Goal: Task Accomplishment & Management: Manage account settings

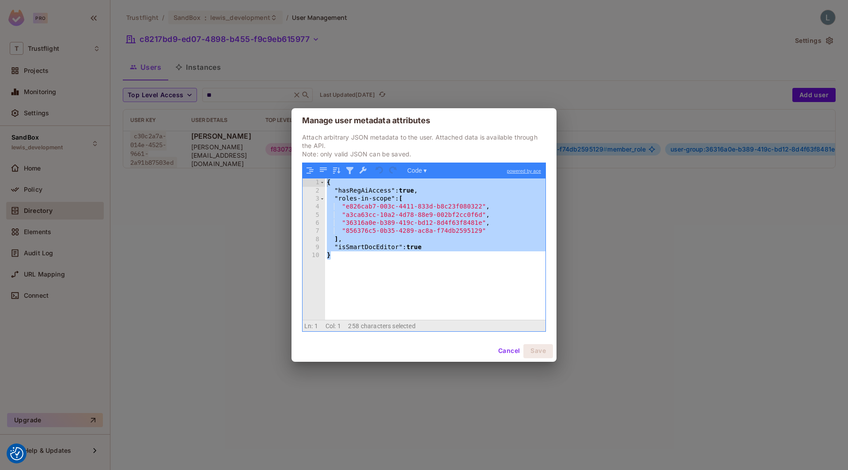
scroll to position [0, 140]
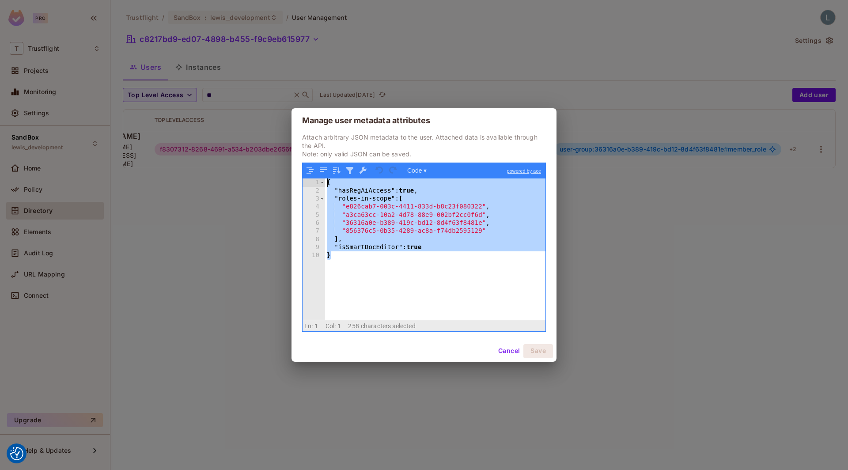
click at [479, 51] on div "Manage user metadata attributes Attach arbitrary JSON metadata to the user. Att…" at bounding box center [424, 235] width 848 height 470
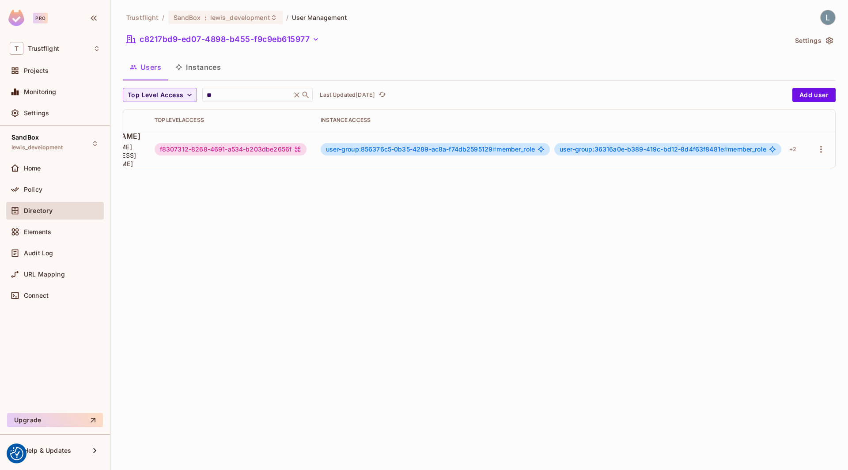
click at [200, 269] on div "Trustflight / SandBox : lewis_development / User Management c8217bd9-ed07-4898-…" at bounding box center [478, 235] width 737 height 470
click at [43, 181] on div "Policy" at bounding box center [55, 190] width 98 height 18
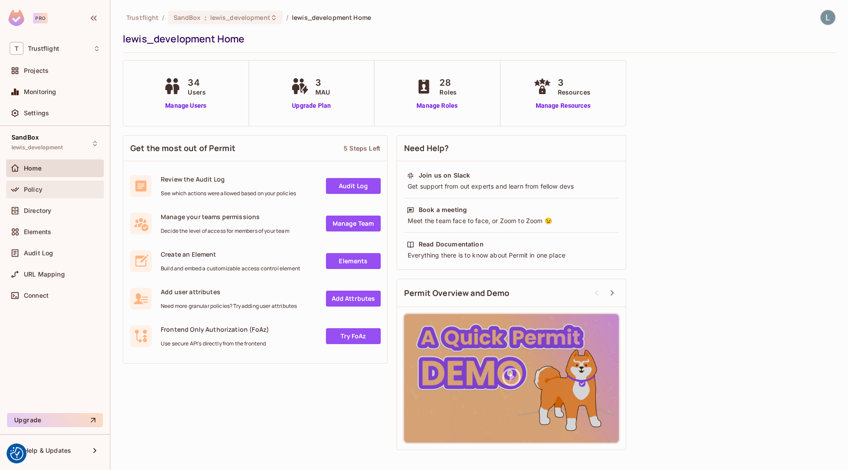
click at [55, 184] on div "Policy" at bounding box center [55, 189] width 91 height 11
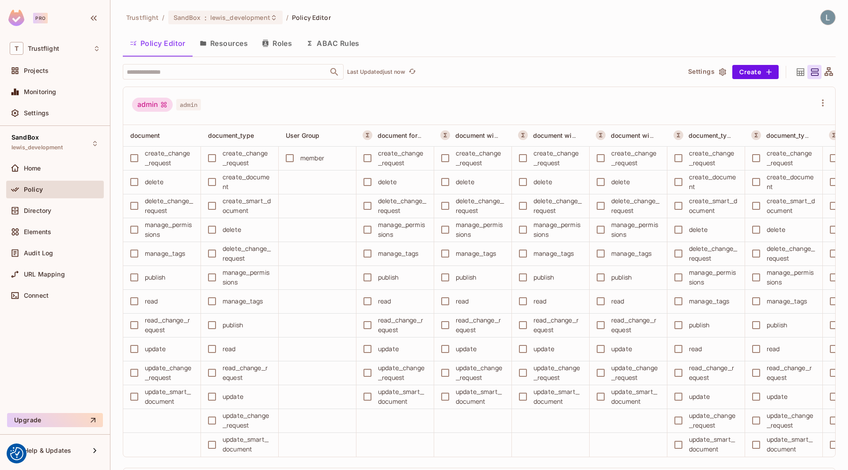
click at [339, 49] on button "ABAC Rules" at bounding box center [333, 43] width 68 height 22
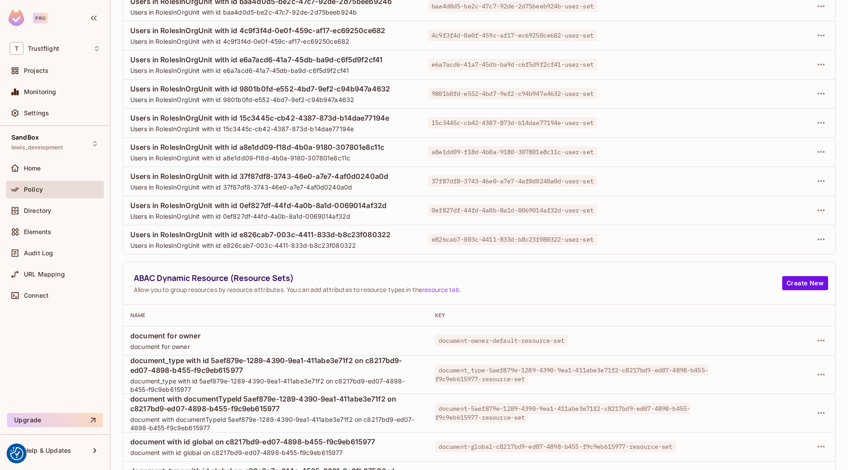
scroll to position [330, 0]
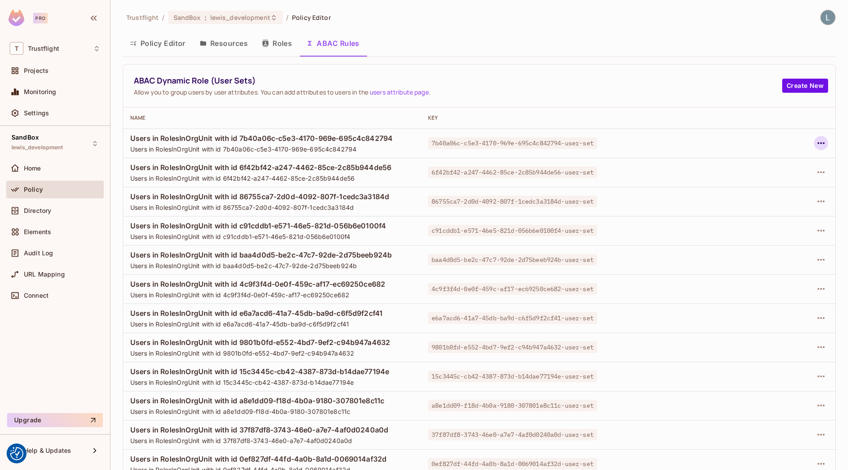
click at [820, 142] on icon "button" at bounding box center [820, 143] width 7 height 2
click at [754, 186] on div "Delete Dynamic Role (User Set)" at bounding box center [764, 182] width 94 height 9
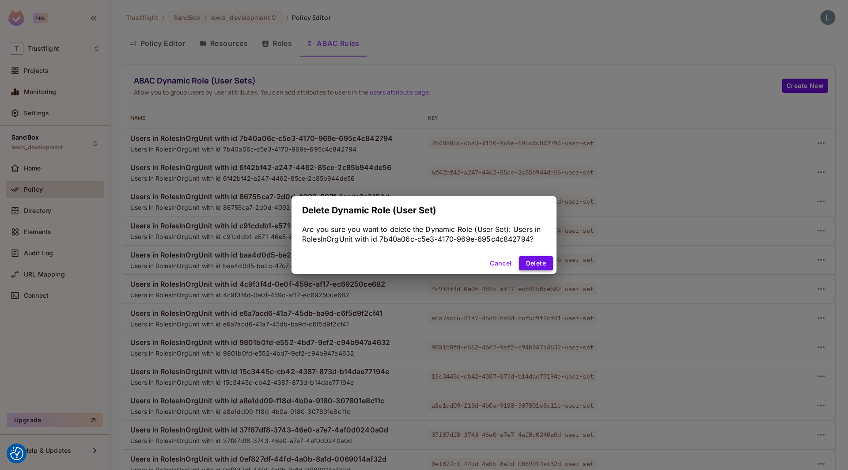
click at [535, 266] on button "Delete" at bounding box center [536, 263] width 34 height 14
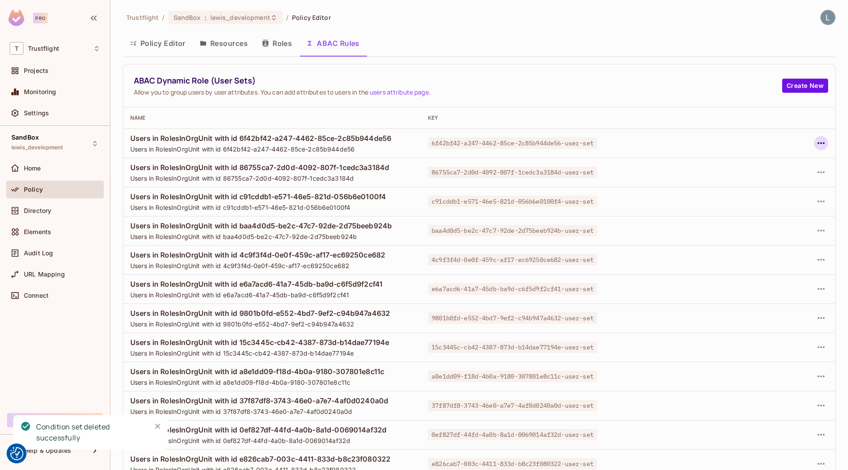
click at [821, 143] on icon "button" at bounding box center [820, 143] width 11 height 11
click at [759, 184] on div "Delete Dynamic Role (User Set)" at bounding box center [764, 182] width 94 height 9
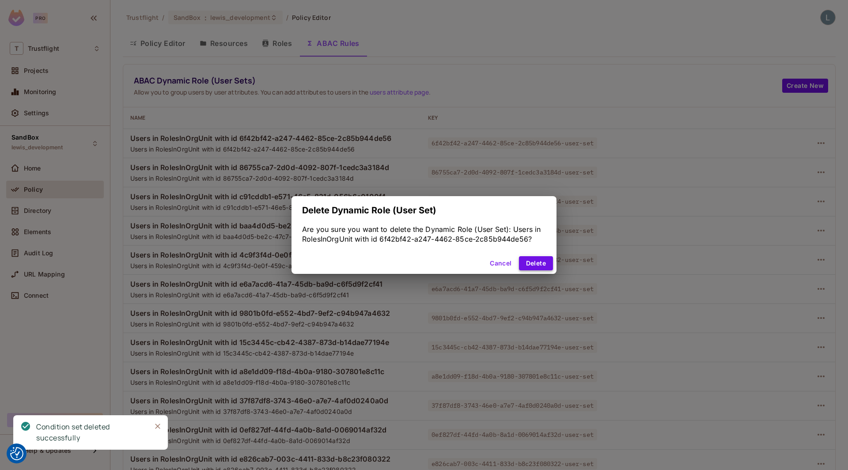
click at [547, 260] on button "Delete" at bounding box center [536, 263] width 34 height 14
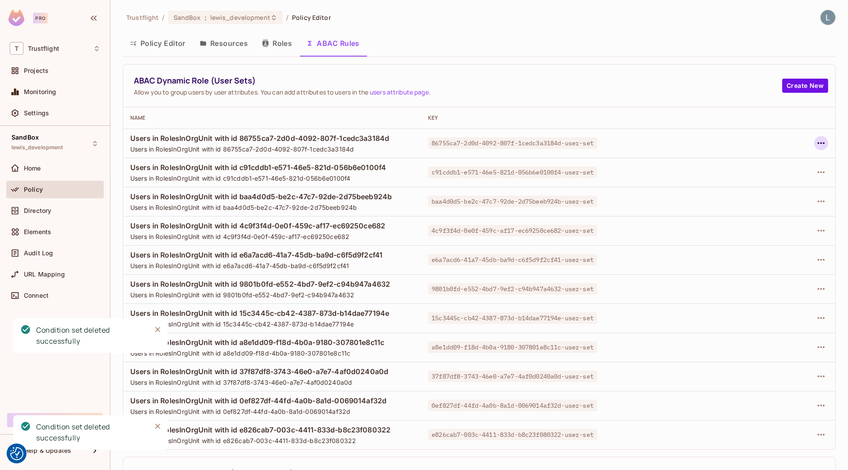
click at [822, 144] on icon "button" at bounding box center [820, 143] width 11 height 11
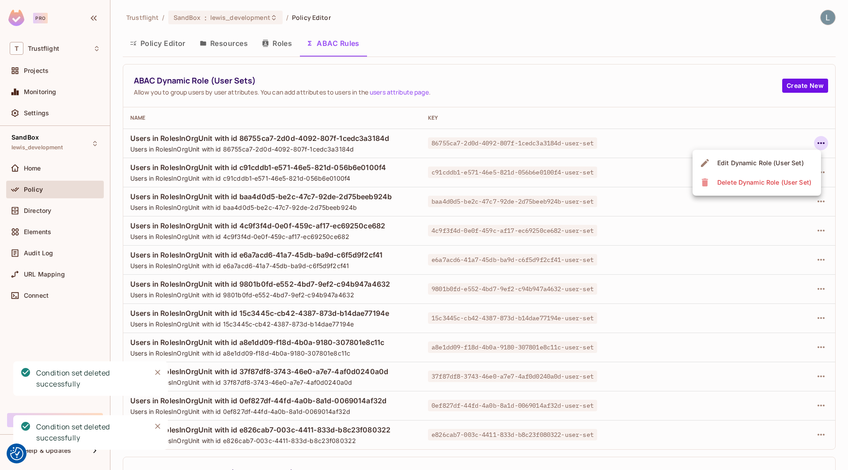
click at [745, 184] on div "Delete Dynamic Role (User Set)" at bounding box center [764, 182] width 94 height 9
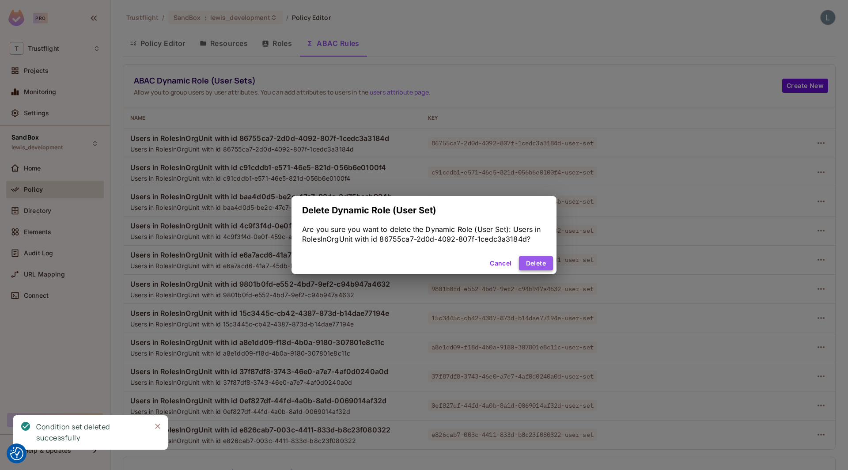
click at [547, 264] on button "Delete" at bounding box center [536, 263] width 34 height 14
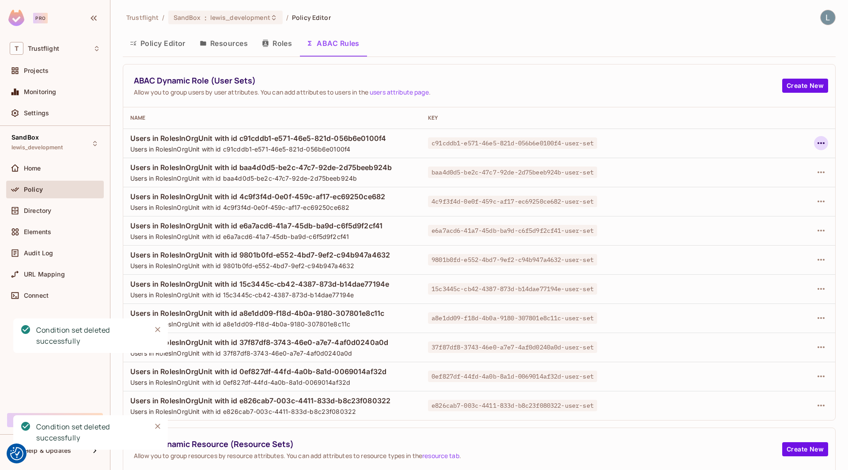
click at [825, 143] on icon "button" at bounding box center [820, 143] width 11 height 11
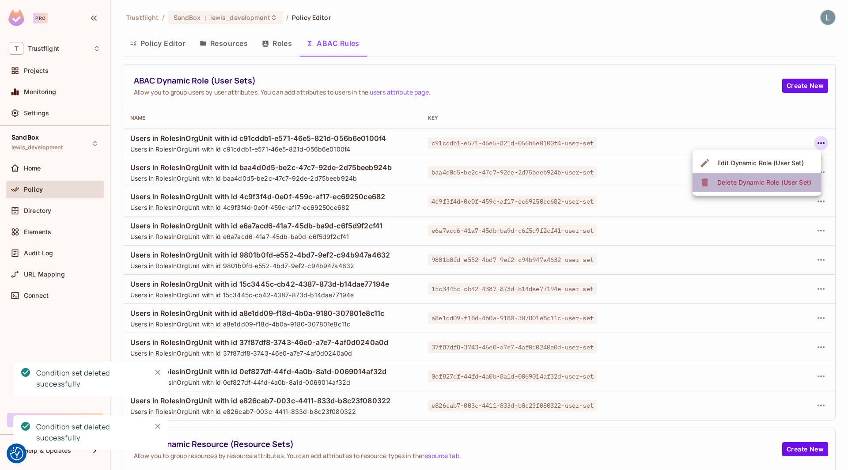
click at [744, 179] on div "Delete Dynamic Role (User Set)" at bounding box center [764, 182] width 94 height 9
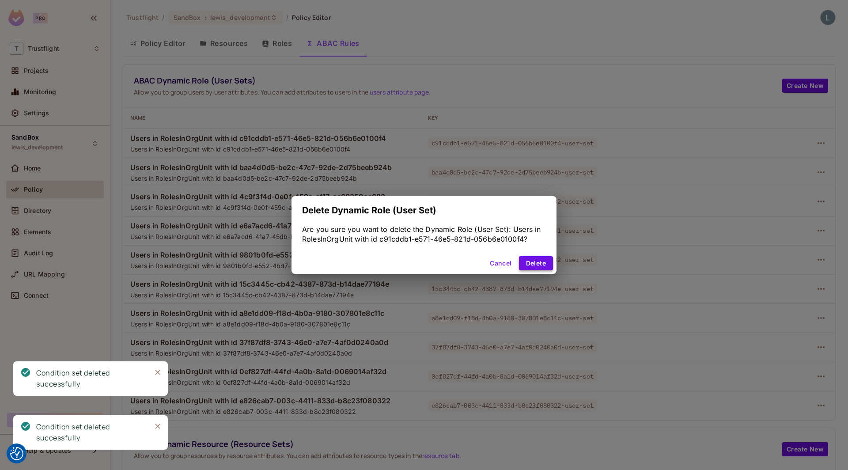
click at [541, 264] on button "Delete" at bounding box center [536, 263] width 34 height 14
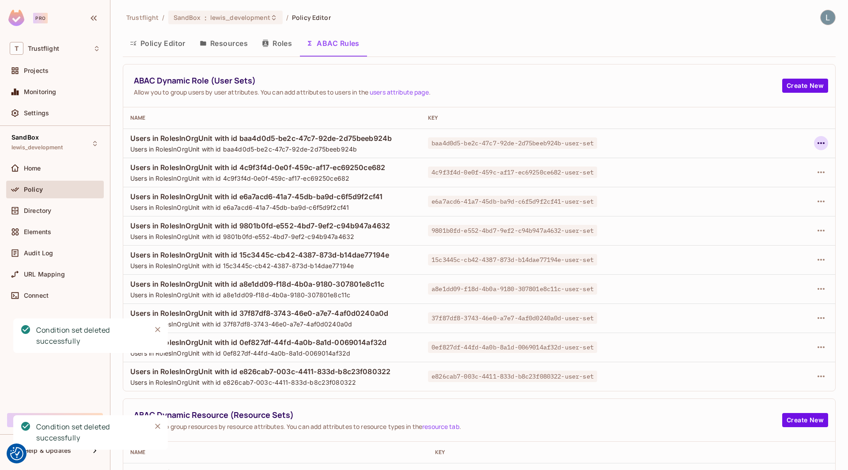
click at [823, 142] on icon "button" at bounding box center [820, 143] width 7 height 2
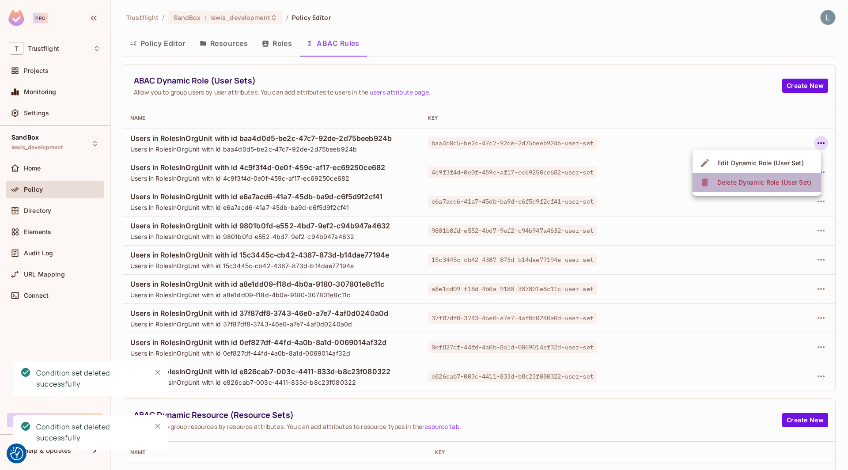
click at [790, 176] on span "Delete Dynamic Role (User Set)" at bounding box center [763, 182] width 99 height 14
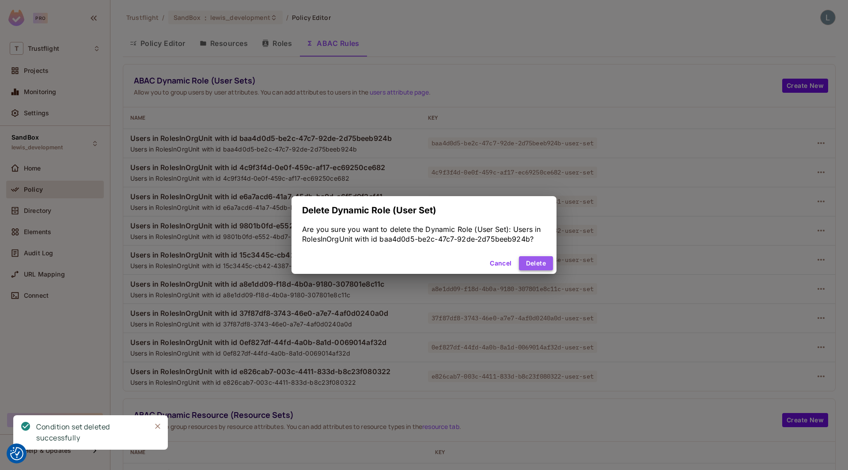
click at [547, 259] on button "Delete" at bounding box center [536, 263] width 34 height 14
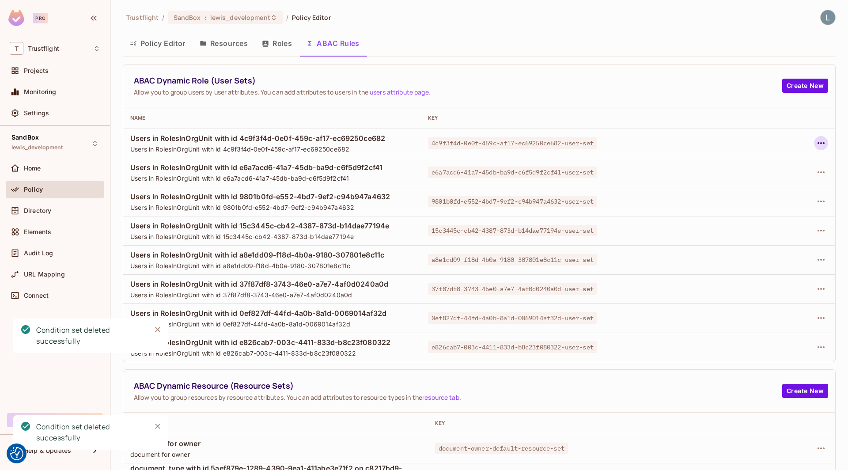
click at [822, 143] on icon "button" at bounding box center [820, 143] width 11 height 11
click at [772, 181] on div "Delete Dynamic Role (User Set)" at bounding box center [764, 182] width 94 height 9
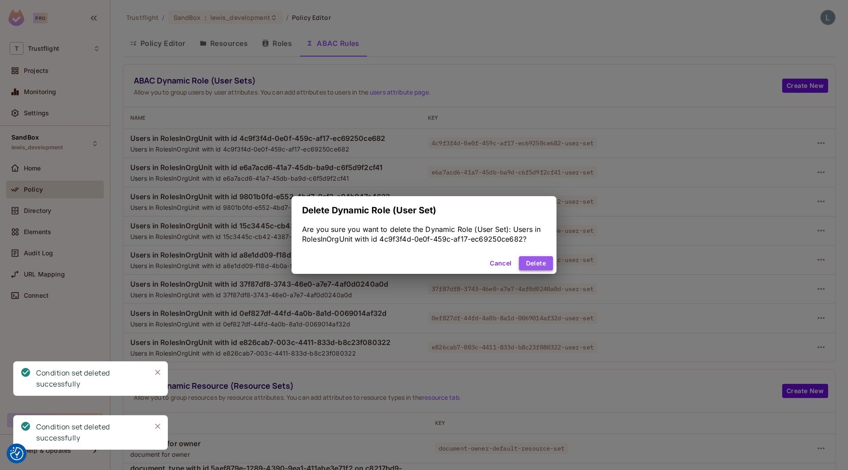
click at [526, 260] on button "Delete" at bounding box center [536, 263] width 34 height 14
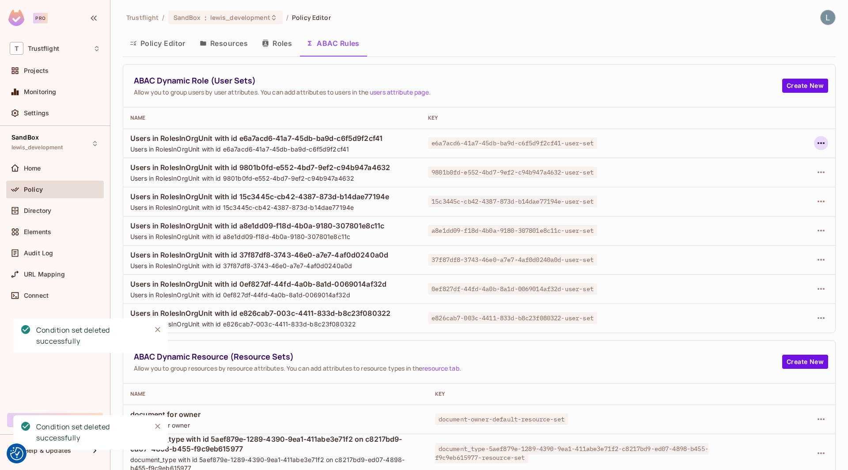
click at [820, 143] on icon "button" at bounding box center [820, 143] width 11 height 11
click at [723, 186] on div "Delete Dynamic Role (User Set)" at bounding box center [764, 182] width 94 height 9
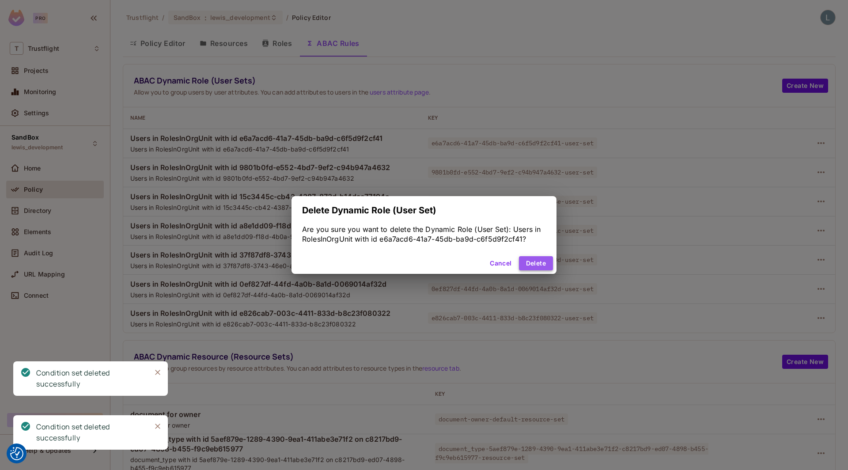
click at [526, 260] on button "Delete" at bounding box center [536, 263] width 34 height 14
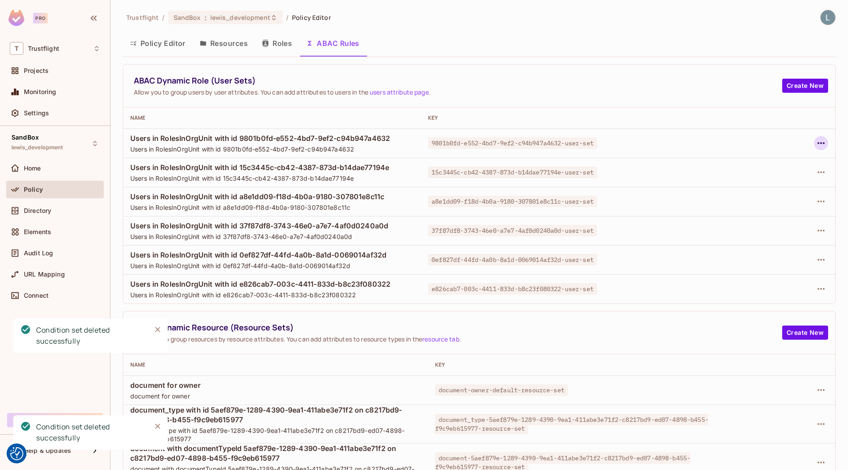
click at [820, 140] on icon "button" at bounding box center [820, 143] width 11 height 11
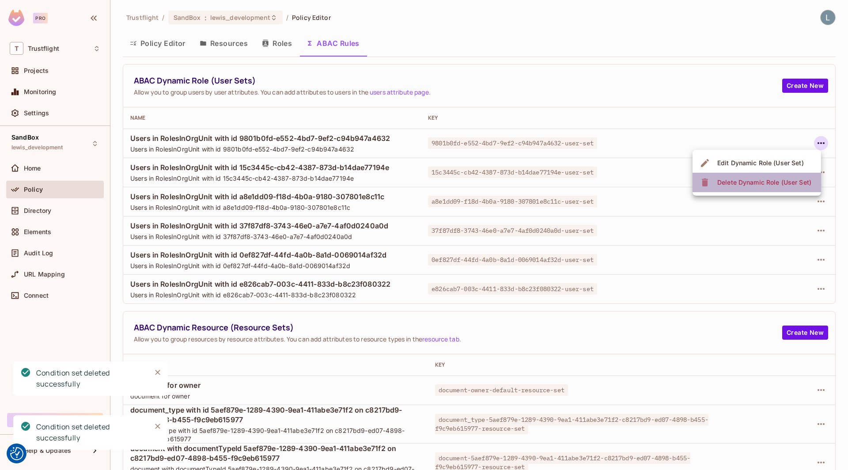
click at [779, 180] on div "Delete Dynamic Role (User Set)" at bounding box center [764, 182] width 94 height 9
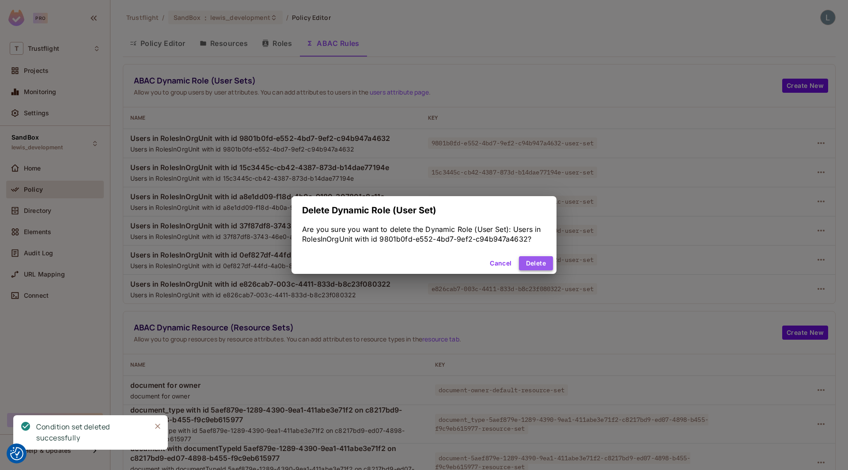
click at [526, 267] on button "Delete" at bounding box center [536, 263] width 34 height 14
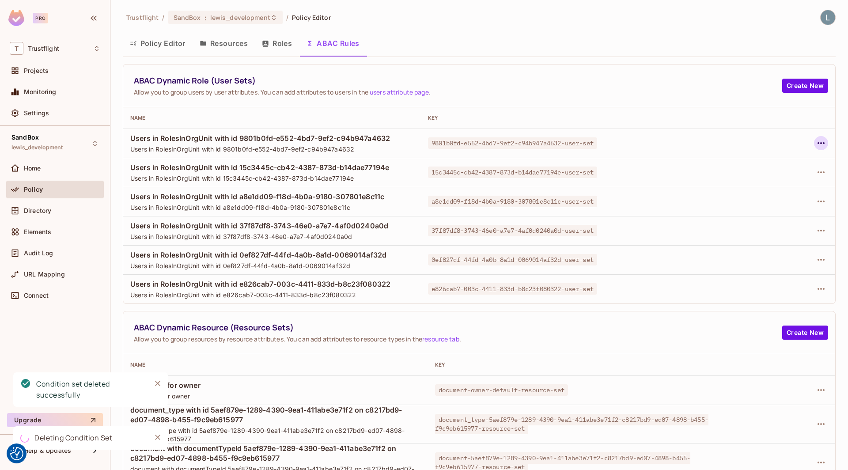
click at [820, 142] on icon "button" at bounding box center [820, 143] width 7 height 2
click at [727, 188] on span "Delete Dynamic Role (User Set)" at bounding box center [763, 182] width 99 height 14
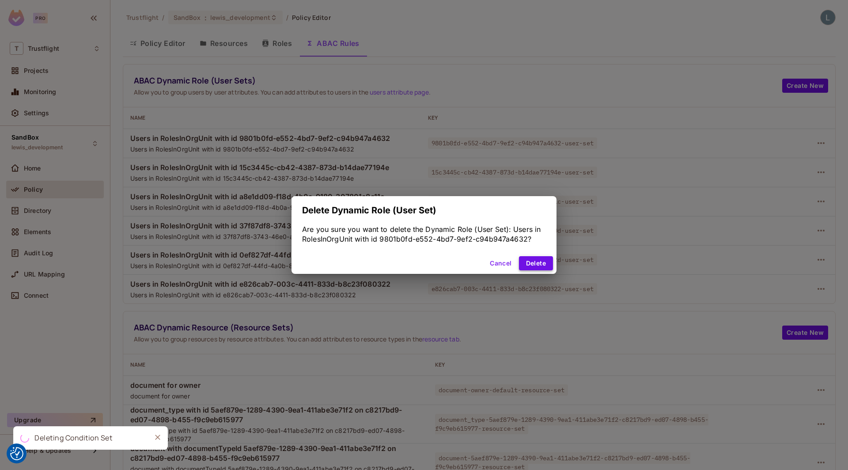
click at [551, 260] on button "Delete" at bounding box center [536, 263] width 34 height 14
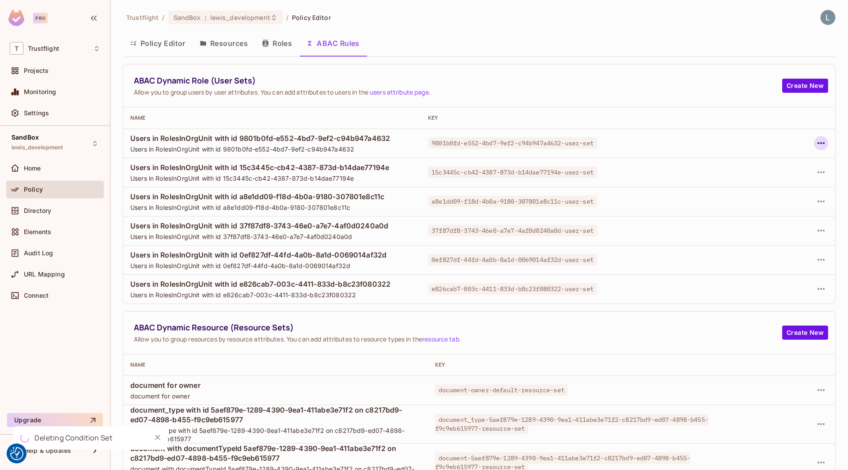
click at [822, 142] on icon "button" at bounding box center [820, 143] width 11 height 11
click at [772, 178] on div "Delete Dynamic Role (User Set)" at bounding box center [764, 182] width 94 height 9
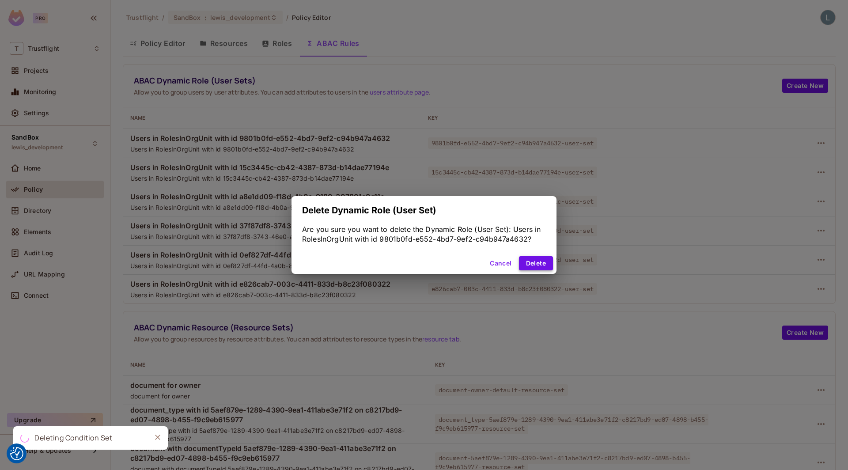
click at [539, 262] on button "Delete" at bounding box center [536, 263] width 34 height 14
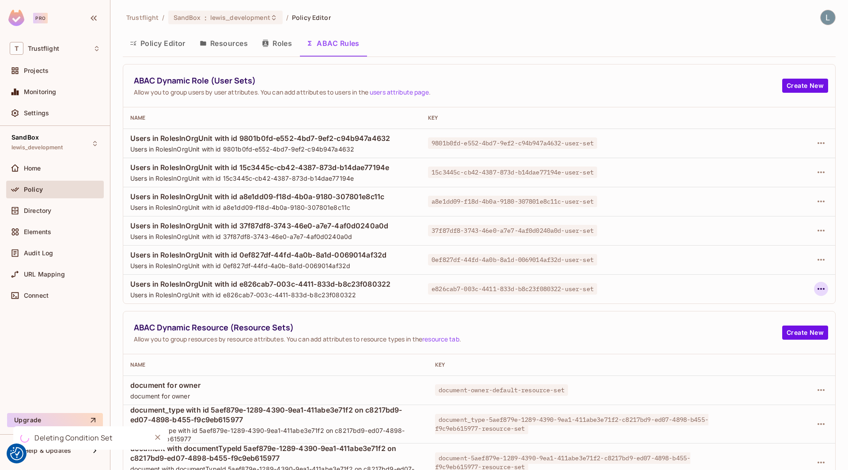
click at [820, 285] on icon "button" at bounding box center [820, 288] width 11 height 11
click at [622, 330] on div at bounding box center [424, 235] width 848 height 470
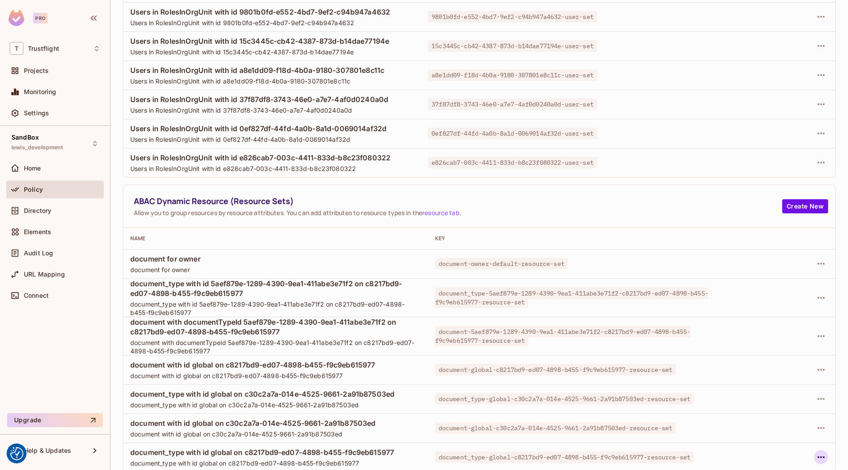
click at [823, 457] on icon "button" at bounding box center [820, 457] width 11 height 11
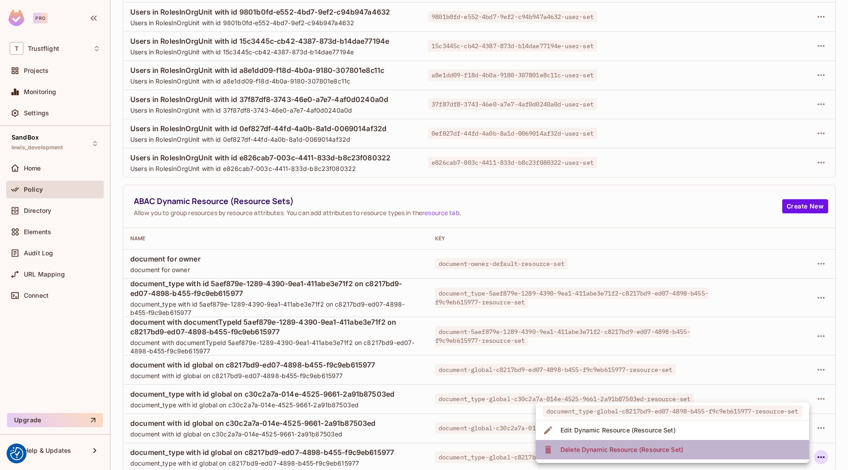
click at [768, 453] on li "Delete Dynamic Resource (Resource Set)" at bounding box center [672, 449] width 273 height 19
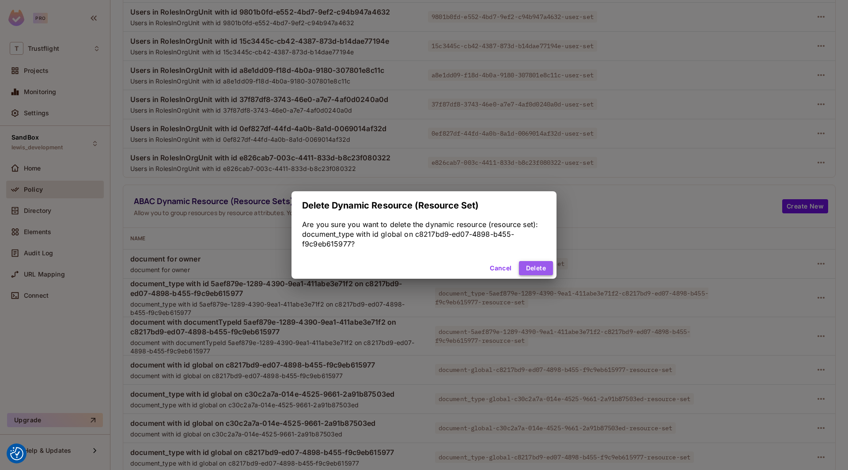
click at [536, 268] on button "Delete" at bounding box center [536, 268] width 34 height 14
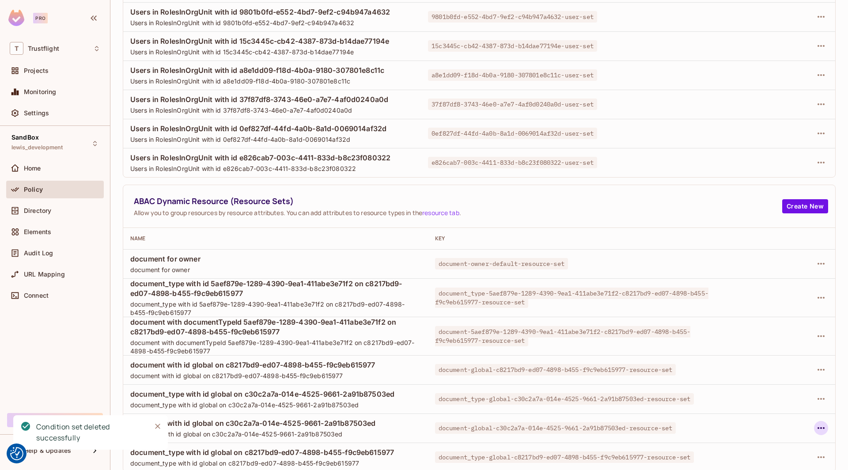
scroll to position [97, 0]
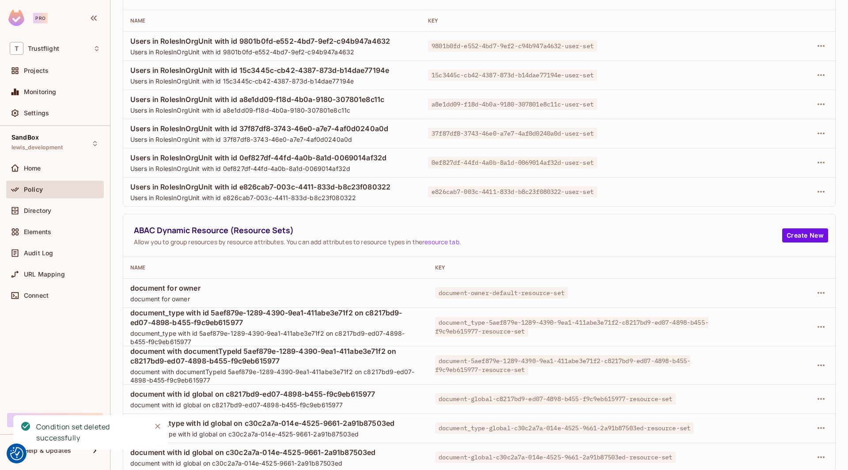
click at [819, 450] on div at bounding box center [775, 457] width 106 height 14
click at [819, 452] on icon "button" at bounding box center [820, 457] width 11 height 11
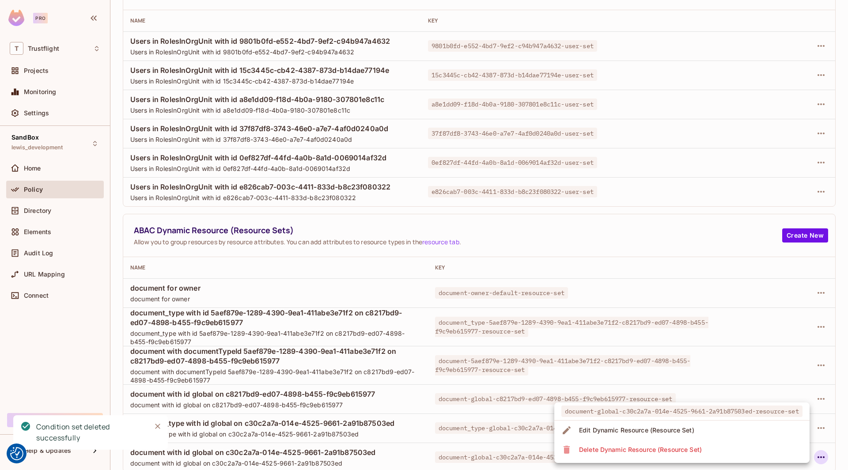
click at [751, 457] on li "Delete Dynamic Resource (Resource Set)" at bounding box center [681, 449] width 255 height 19
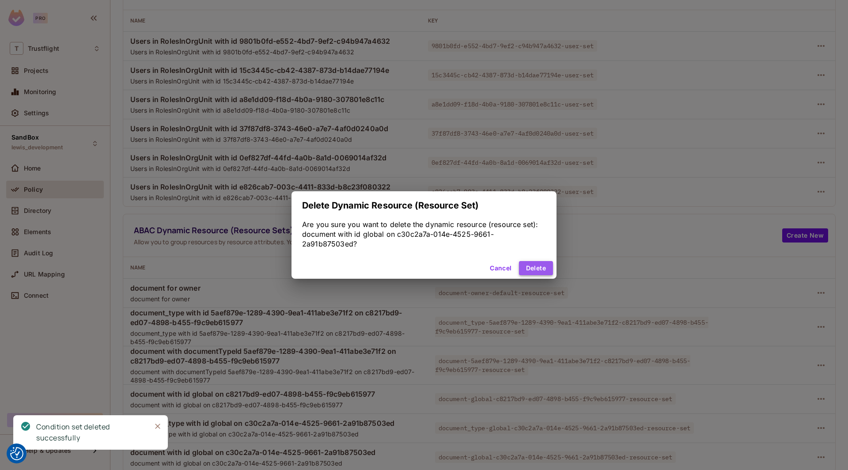
click at [542, 273] on button "Delete" at bounding box center [536, 268] width 34 height 14
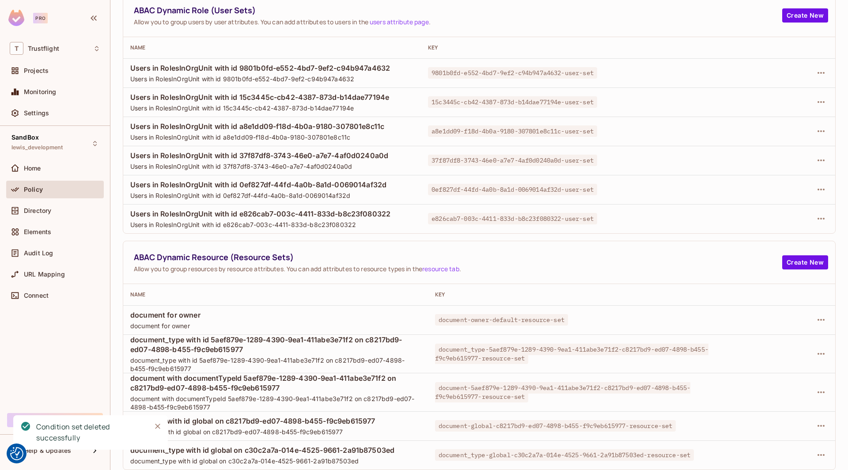
scroll to position [68, 0]
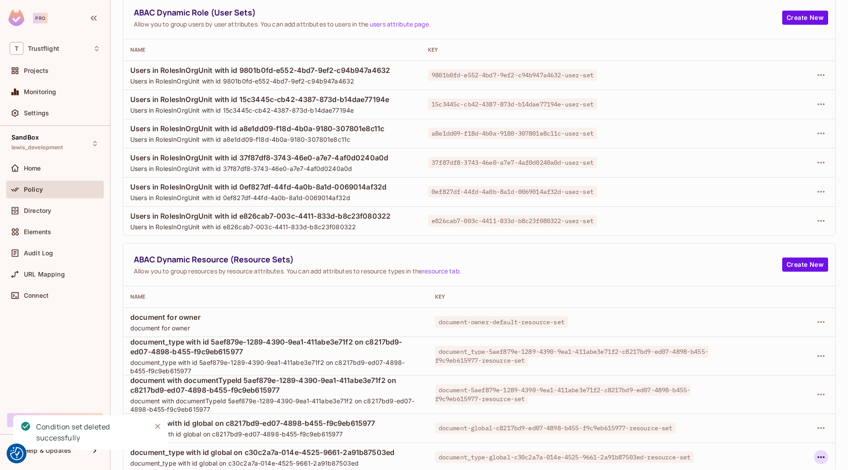
click at [821, 456] on icon "button" at bounding box center [820, 457] width 7 height 2
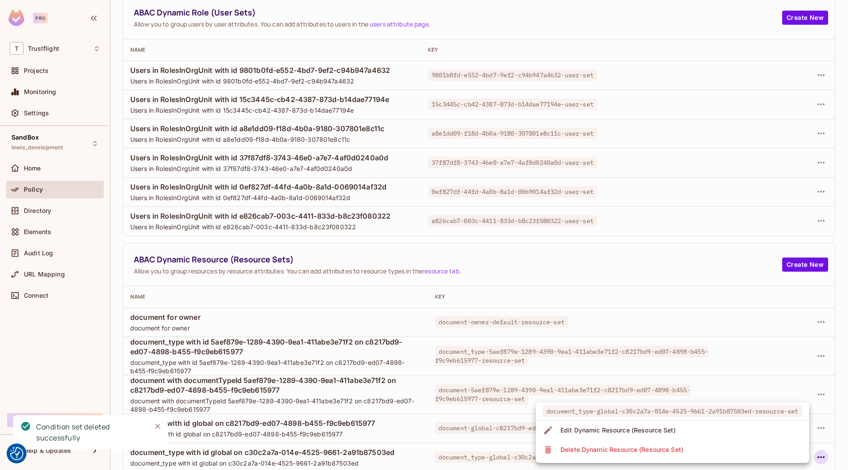
click at [774, 441] on li "Delete Dynamic Resource (Resource Set)" at bounding box center [672, 449] width 273 height 19
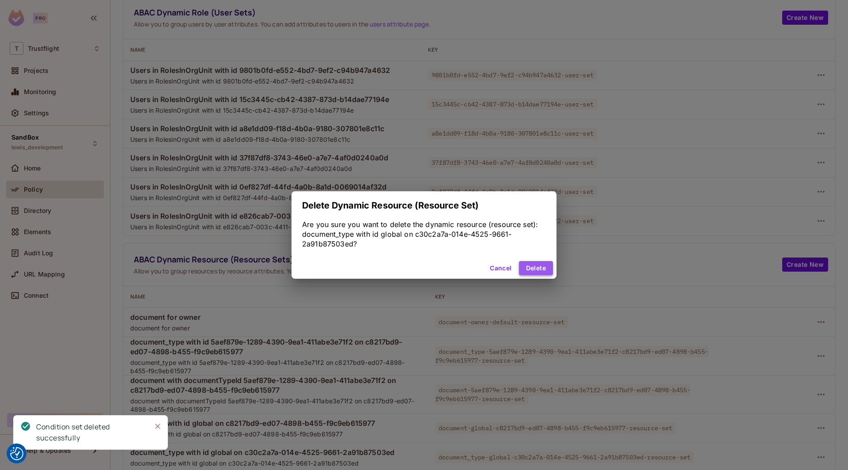
click at [542, 272] on button "Delete" at bounding box center [536, 268] width 34 height 14
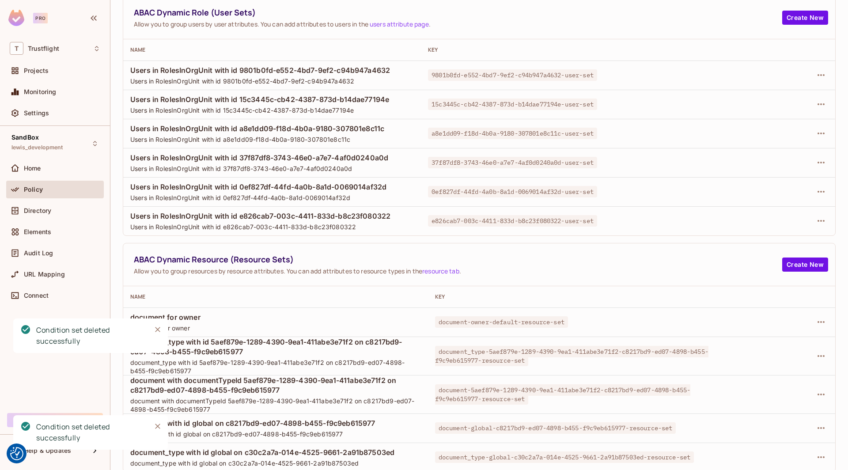
scroll to position [39, 0]
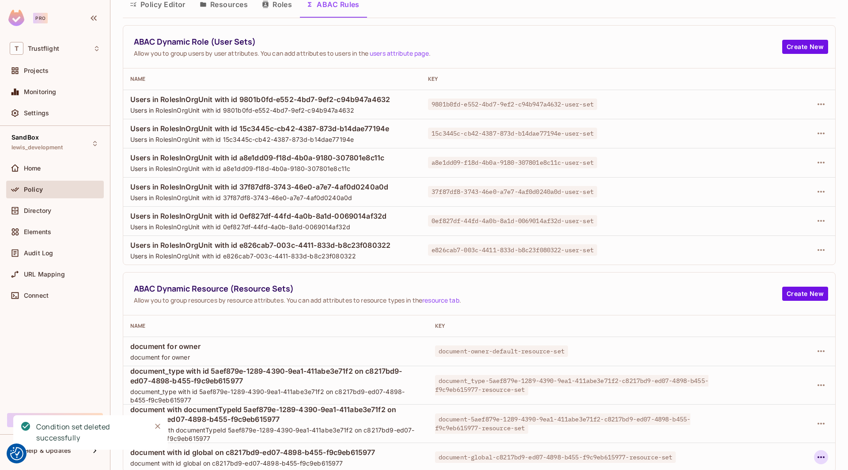
click at [823, 458] on icon "button" at bounding box center [820, 457] width 11 height 11
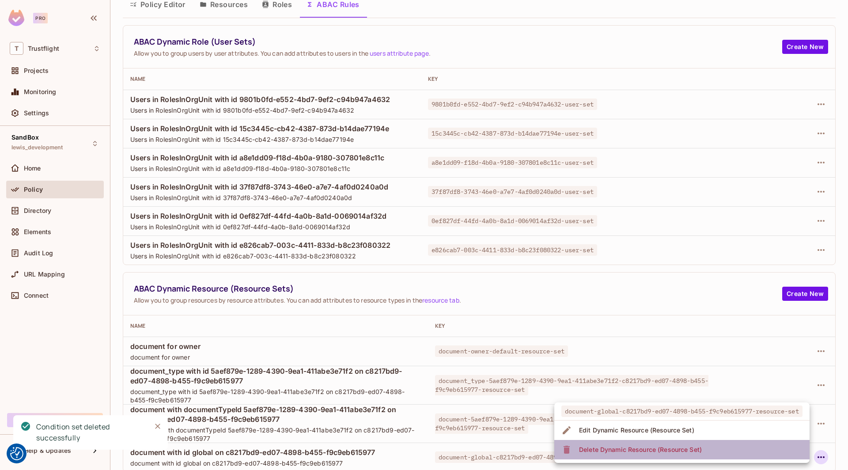
click at [652, 450] on div "Delete Dynamic Resource (Resource Set)" at bounding box center [640, 449] width 123 height 9
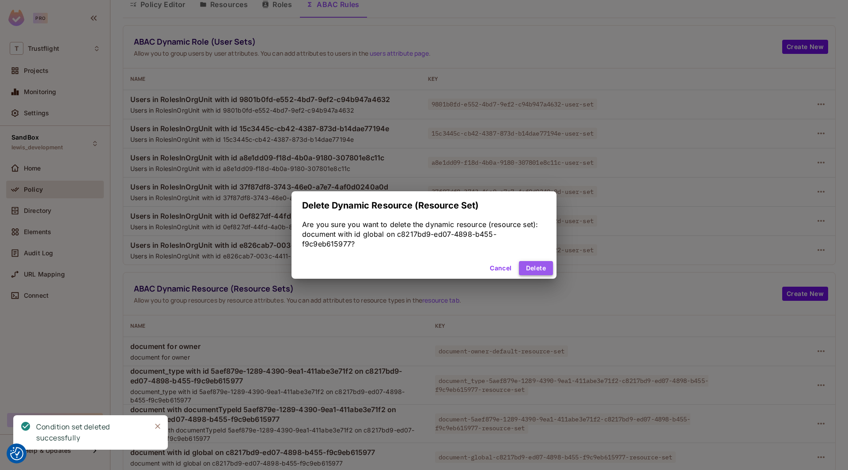
click at [536, 269] on button "Delete" at bounding box center [536, 268] width 34 height 14
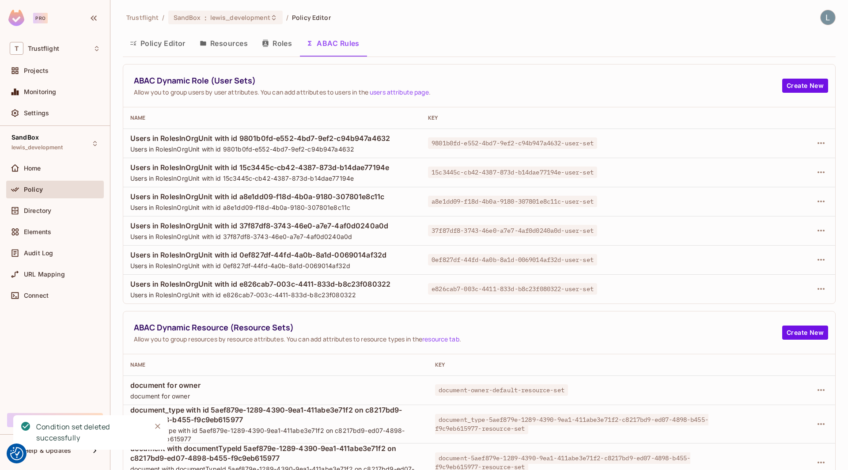
scroll to position [10, 0]
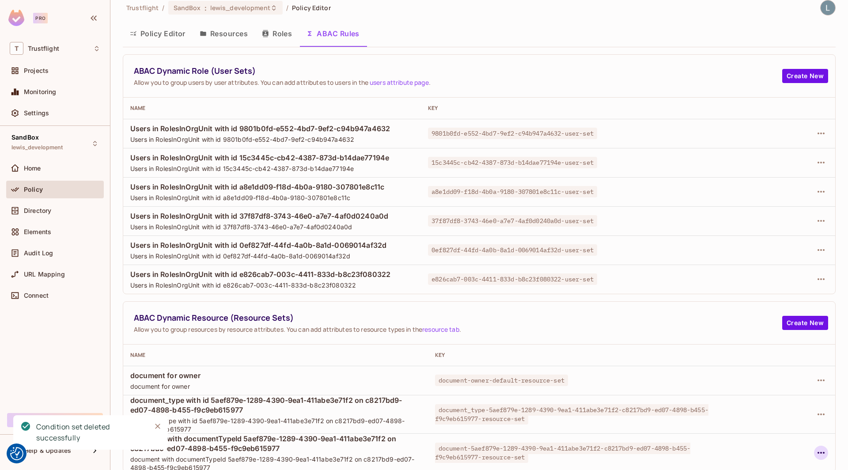
click at [821, 452] on icon "button" at bounding box center [820, 453] width 7 height 2
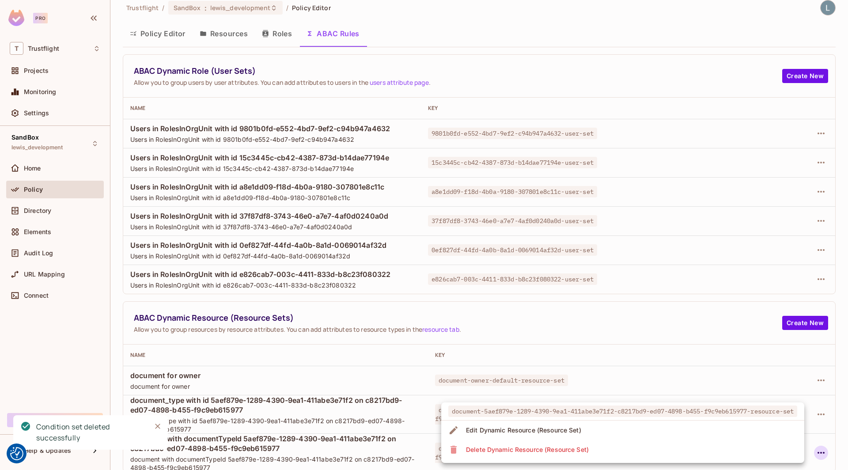
click at [762, 446] on li "Delete Dynamic Resource (Resource Set)" at bounding box center [622, 449] width 363 height 19
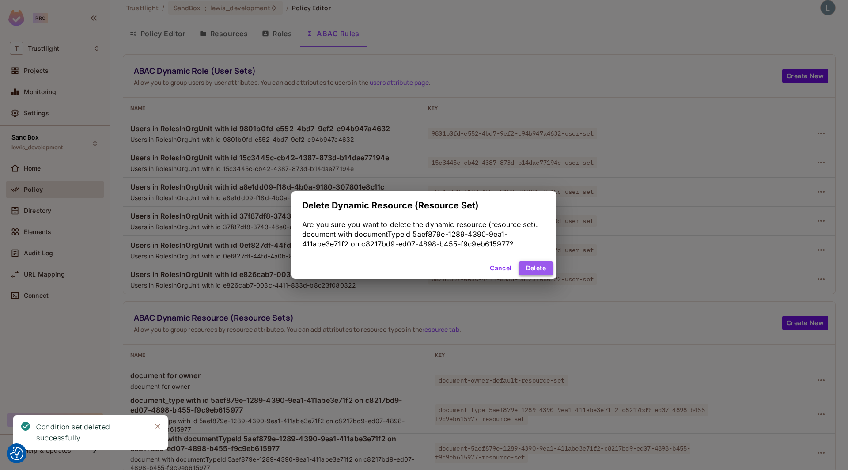
click at [534, 268] on button "Delete" at bounding box center [536, 268] width 34 height 14
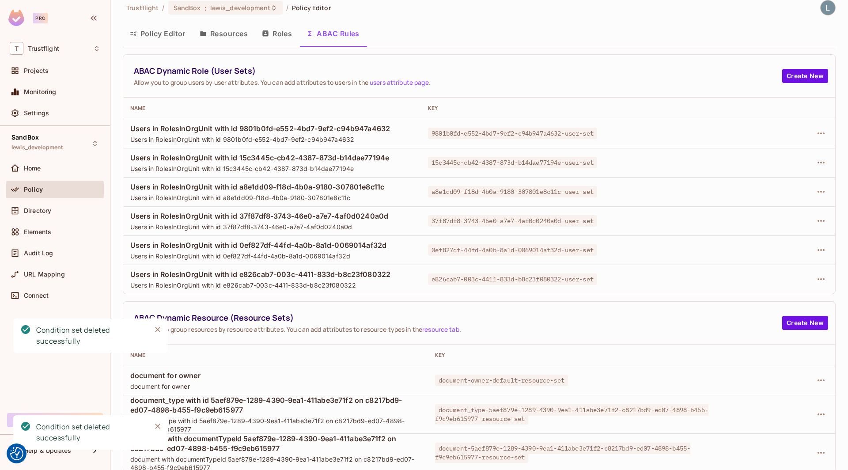
scroll to position [0, 0]
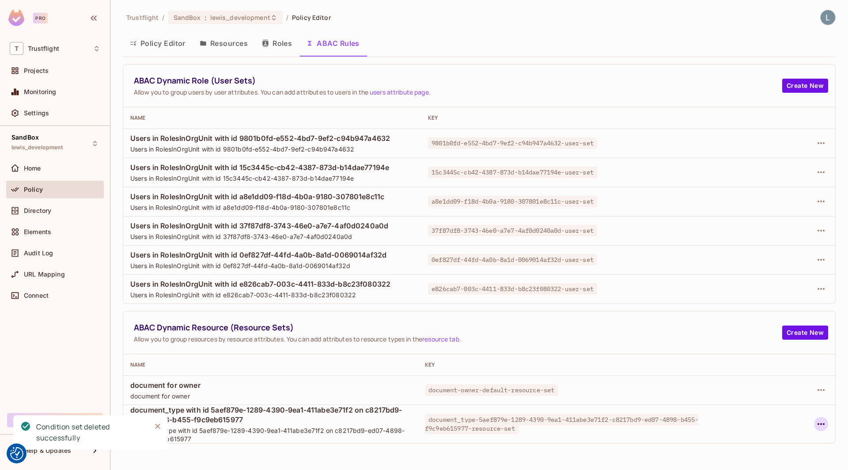
click at [817, 420] on icon "button" at bounding box center [820, 424] width 11 height 11
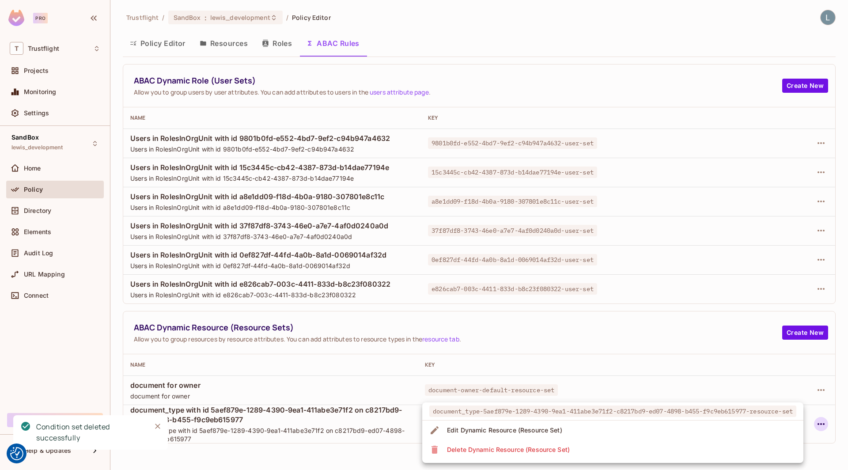
click at [730, 450] on li "Delete Dynamic Resource (Resource Set)" at bounding box center [612, 449] width 381 height 19
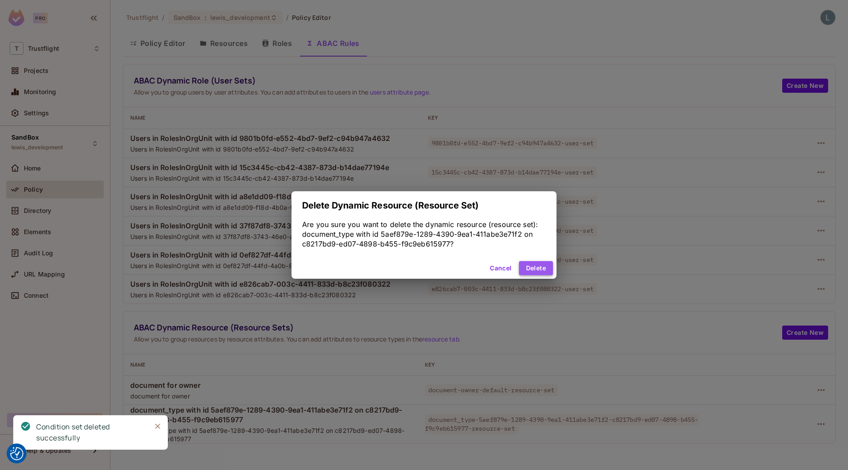
click at [537, 268] on button "Delete" at bounding box center [536, 268] width 34 height 14
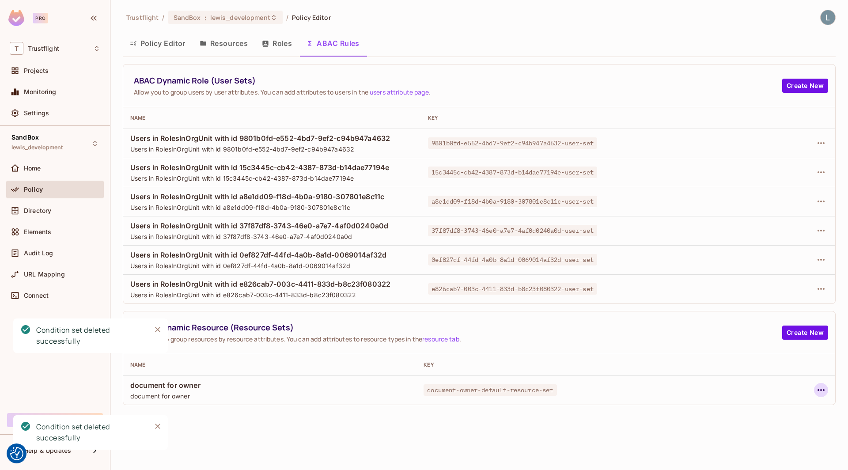
click at [826, 387] on icon "button" at bounding box center [820, 390] width 11 height 11
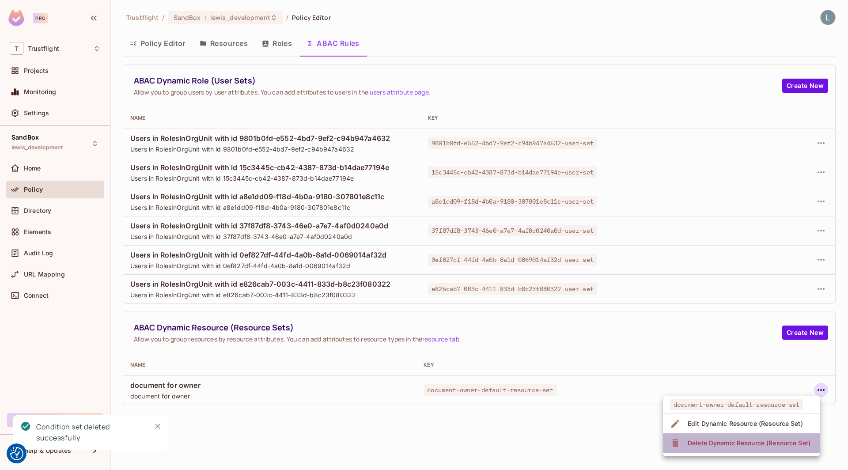
click at [744, 434] on li "Delete Dynamic Resource (Resource Set)" at bounding box center [741, 442] width 157 height 19
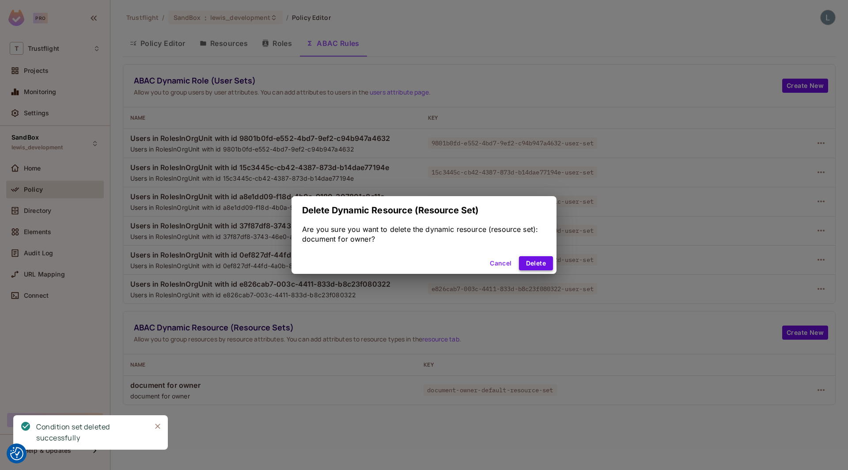
click at [539, 258] on button "Delete" at bounding box center [536, 263] width 34 height 14
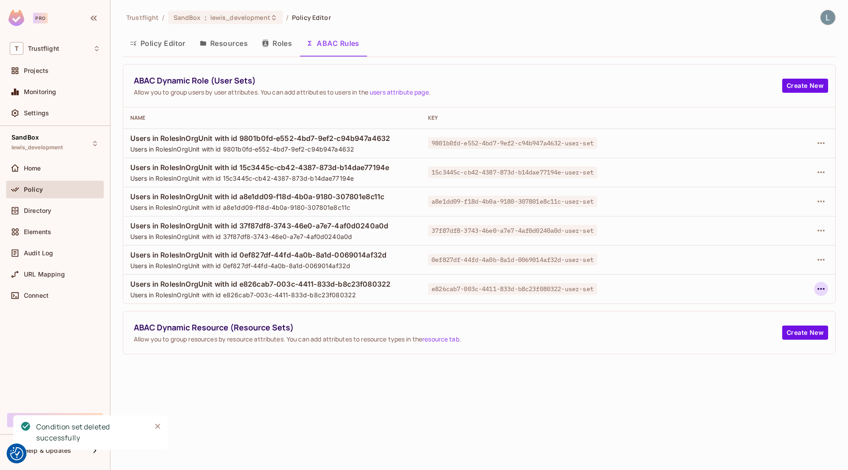
click at [823, 288] on icon "button" at bounding box center [820, 289] width 7 height 2
click at [745, 328] on div "Delete Dynamic Role (User Set)" at bounding box center [764, 328] width 94 height 9
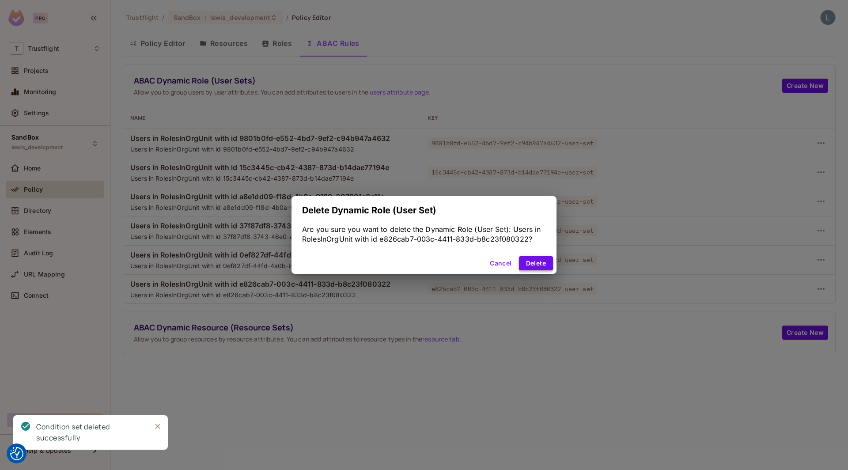
click at [530, 260] on button "Delete" at bounding box center [536, 263] width 34 height 14
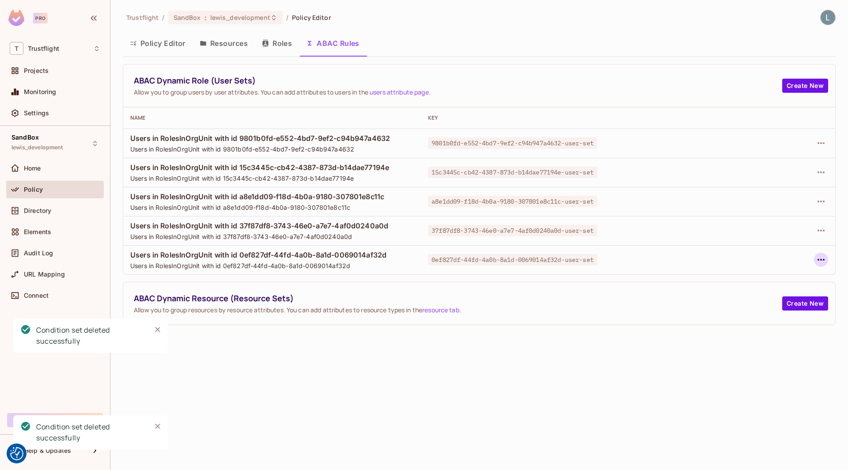
click at [824, 259] on icon "button" at bounding box center [820, 260] width 7 height 2
click at [757, 294] on div "Delete Dynamic Role (User Set)" at bounding box center [764, 298] width 94 height 9
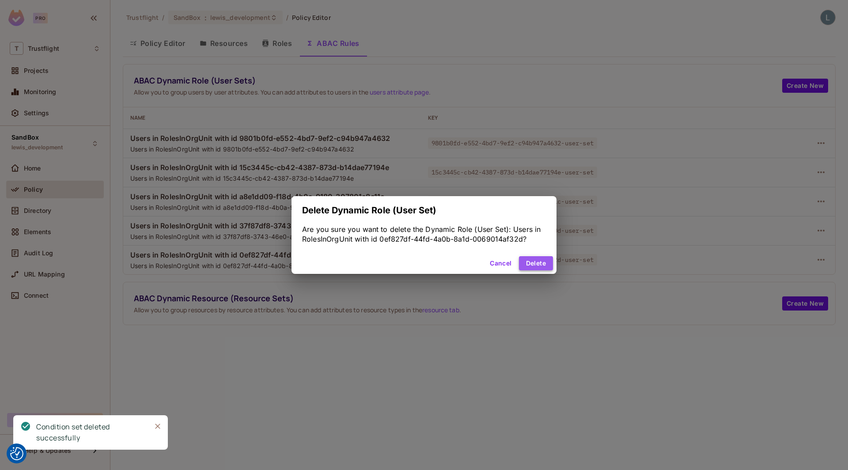
click at [539, 264] on button "Delete" at bounding box center [536, 263] width 34 height 14
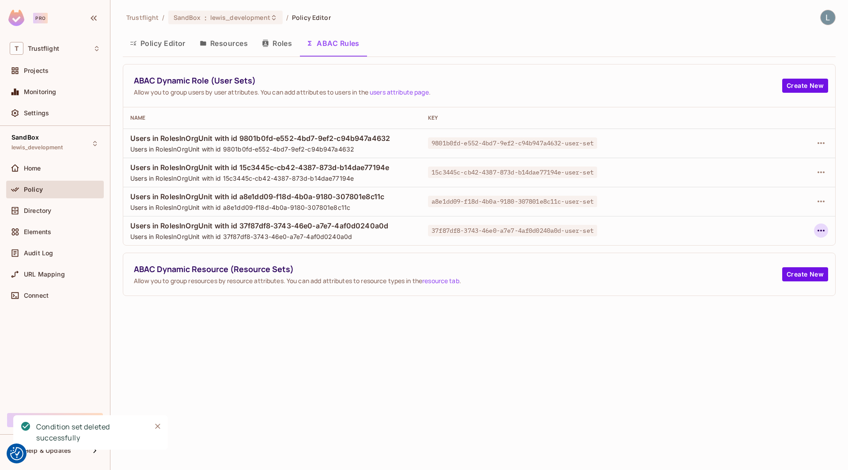
click at [820, 229] on icon "button" at bounding box center [820, 230] width 11 height 11
click at [762, 269] on div "Delete Dynamic Role (User Set)" at bounding box center [764, 269] width 94 height 9
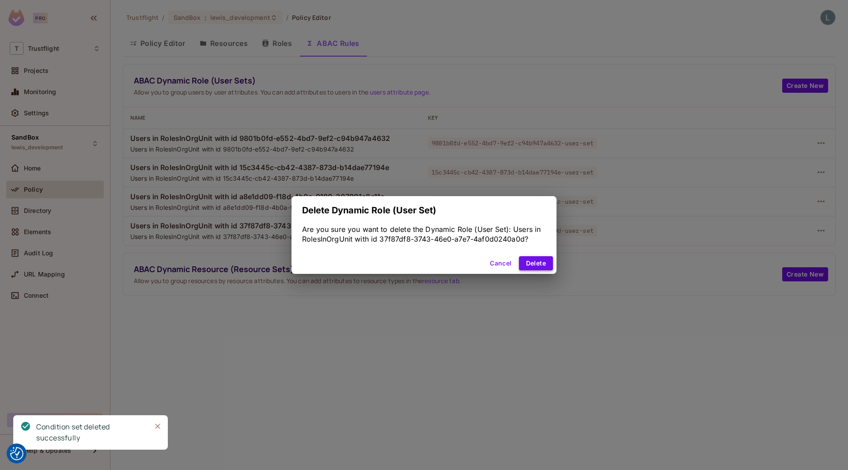
click at [535, 260] on button "Delete" at bounding box center [536, 263] width 34 height 14
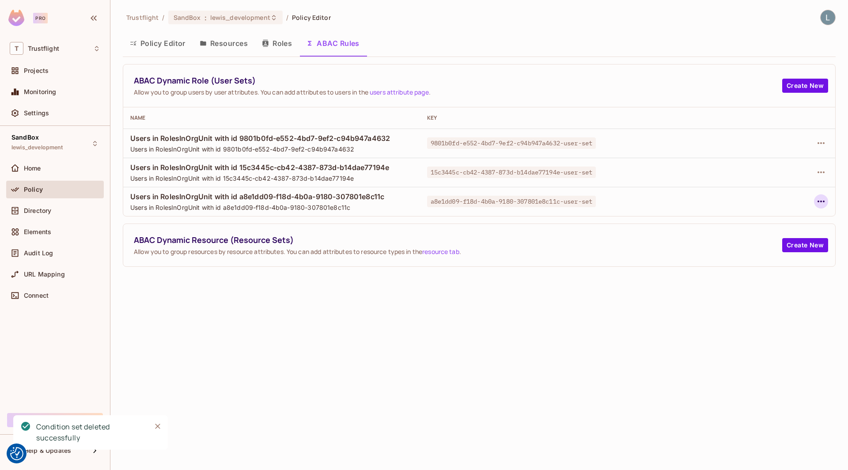
click at [822, 199] on icon "button" at bounding box center [820, 201] width 11 height 11
click at [769, 238] on div "Delete Dynamic Role (User Set)" at bounding box center [764, 240] width 94 height 9
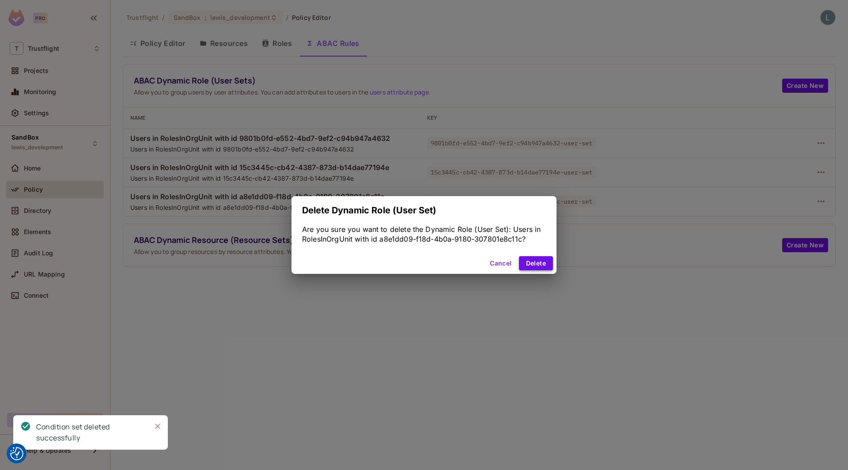
click at [544, 262] on button "Delete" at bounding box center [536, 263] width 34 height 14
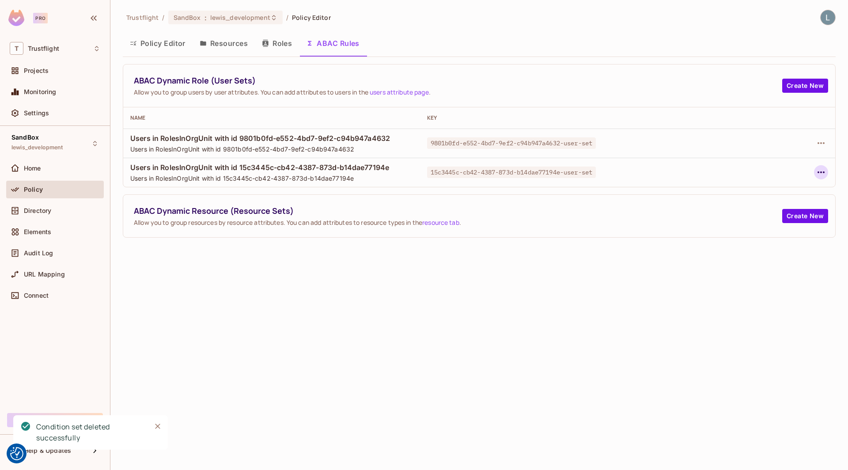
click at [821, 173] on icon "button" at bounding box center [820, 172] width 11 height 11
click at [727, 214] on div "Delete Dynamic Role (User Set)" at bounding box center [764, 211] width 94 height 9
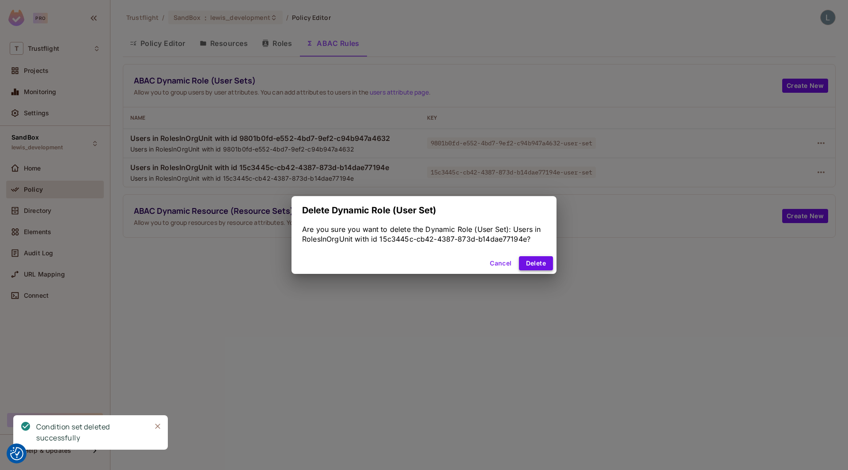
click at [537, 263] on button "Delete" at bounding box center [536, 263] width 34 height 14
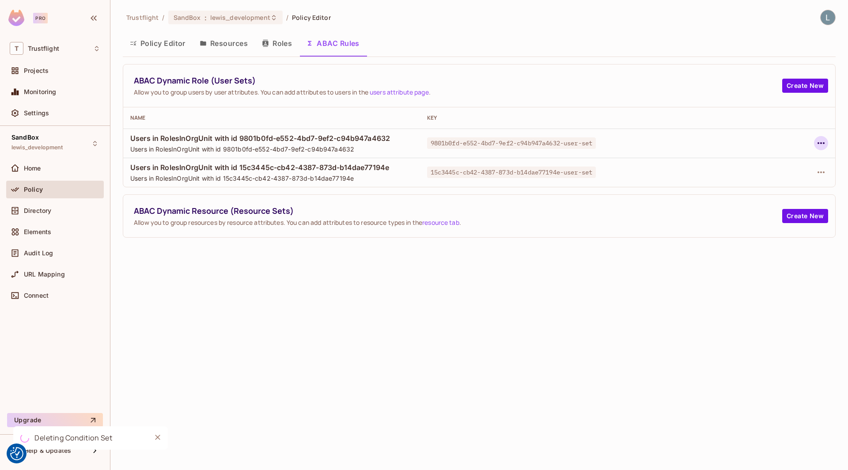
click at [823, 142] on icon "button" at bounding box center [820, 143] width 7 height 2
click at [737, 181] on div "Delete Dynamic Role (User Set)" at bounding box center [764, 182] width 94 height 9
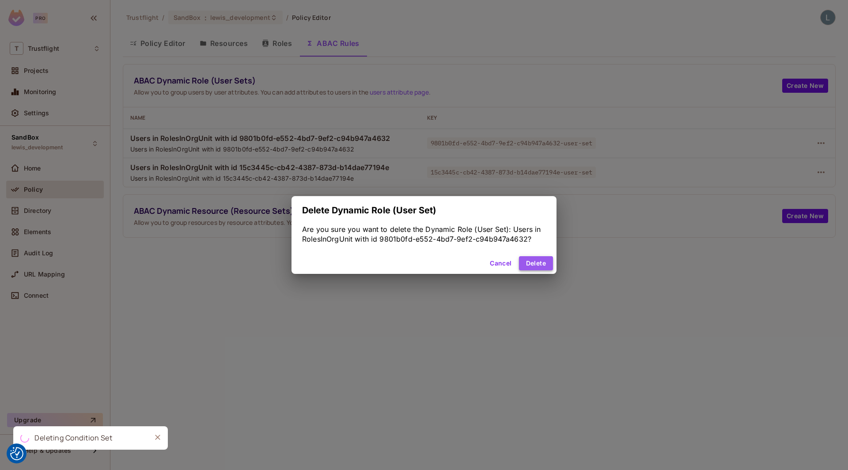
click at [549, 259] on button "Delete" at bounding box center [536, 263] width 34 height 14
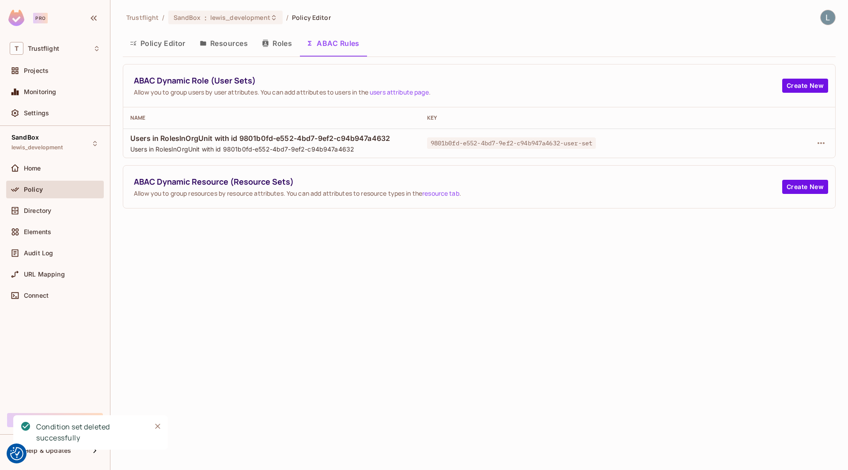
click at [357, 309] on div "Trustflight / SandBox : lewis_development / Policy Editor Policy Editor Resourc…" at bounding box center [478, 235] width 737 height 470
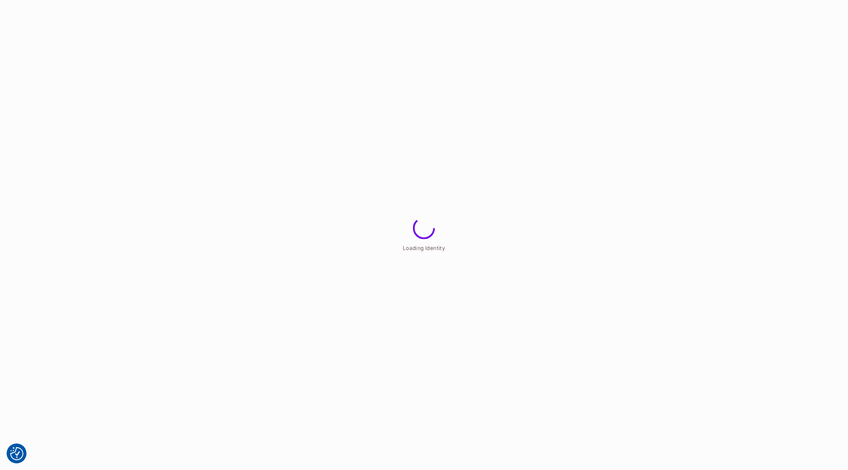
click at [335, 0] on html "We use cookies to enhance your browsing experience, serve personalized ads or c…" at bounding box center [424, 0] width 848 height 0
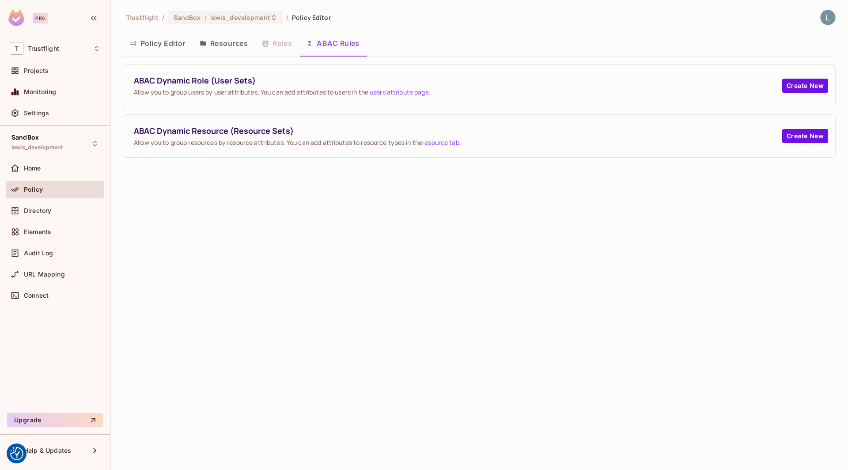
click at [283, 46] on div "Policy Editor Resources Roles ABAC Rules" at bounding box center [479, 43] width 713 height 22
click at [282, 45] on button "Roles" at bounding box center [277, 43] width 44 height 22
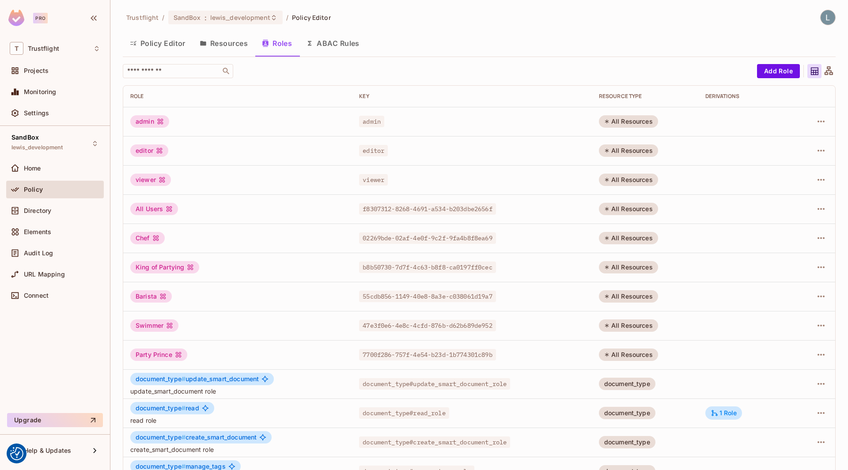
click at [328, 41] on button "ABAC Rules" at bounding box center [333, 43] width 68 height 22
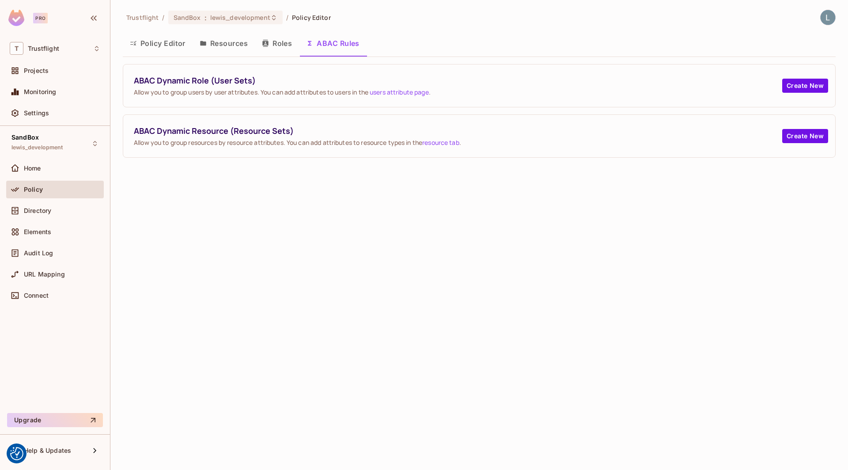
click at [401, 238] on div "Trustflight / SandBox : lewis_development / Policy Editor Policy Editor Resourc…" at bounding box center [478, 235] width 737 height 470
click at [42, 208] on span "Directory" at bounding box center [37, 210] width 27 height 7
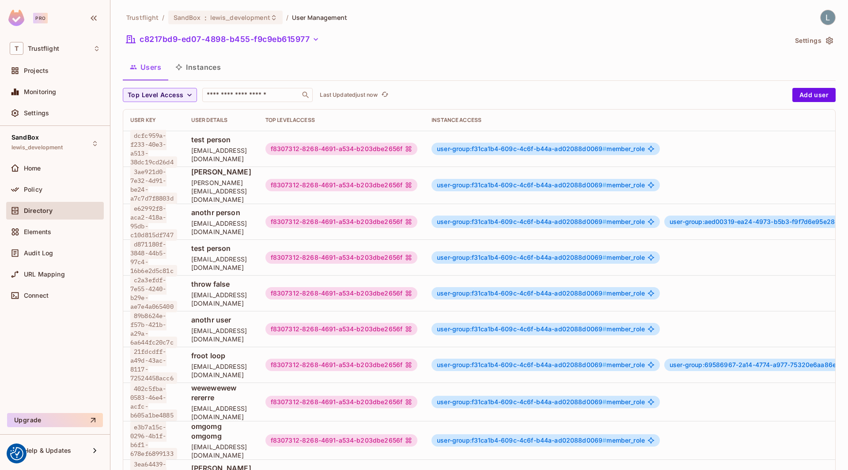
click at [214, 65] on button "Instances" at bounding box center [198, 67] width 60 height 22
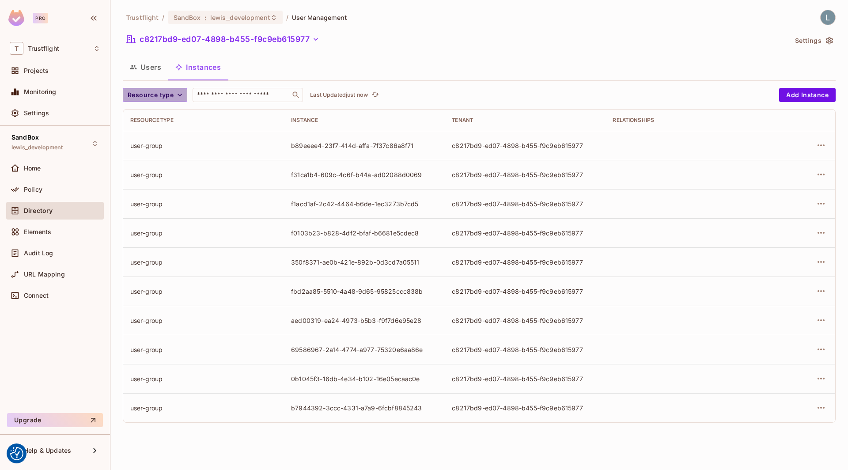
click at [174, 98] on button "Resource type" at bounding box center [155, 95] width 64 height 14
click at [162, 116] on span "document_type" at bounding box center [153, 115] width 46 height 8
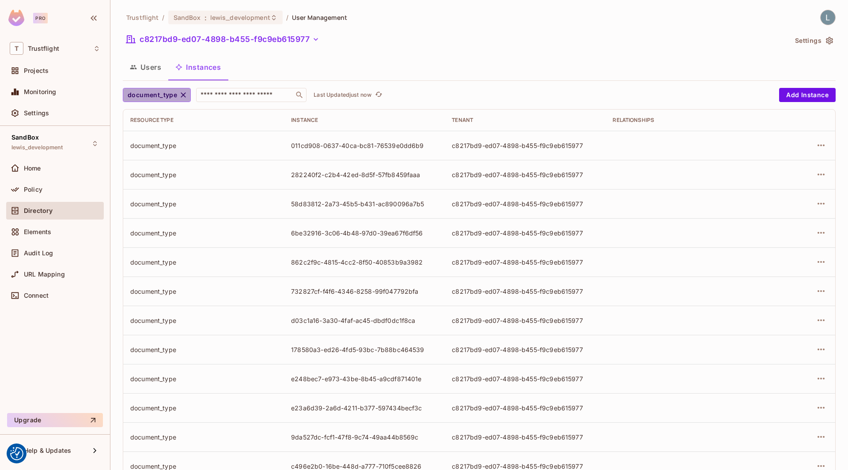
click at [166, 96] on span "document_type" at bounding box center [152, 95] width 49 height 11
click at [153, 138] on span "document" at bounding box center [161, 136] width 62 height 8
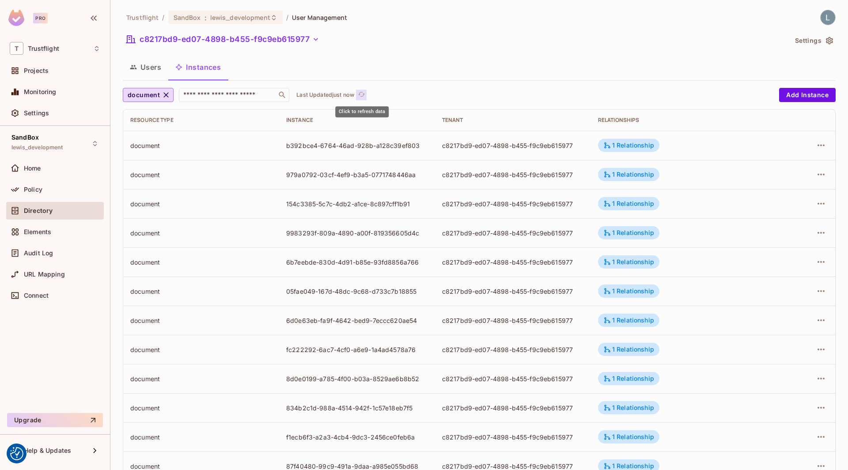
click at [357, 93] on button "Click to refresh data" at bounding box center [361, 95] width 11 height 11
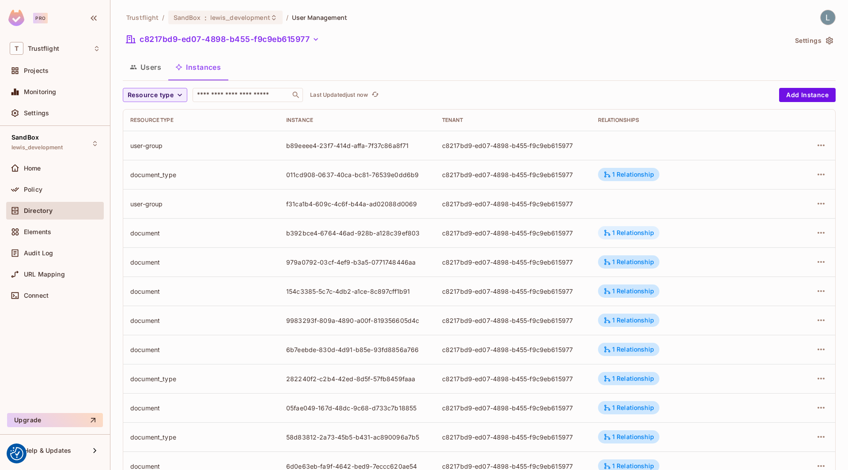
click at [622, 231] on div "1 Relationship" at bounding box center [628, 233] width 51 height 8
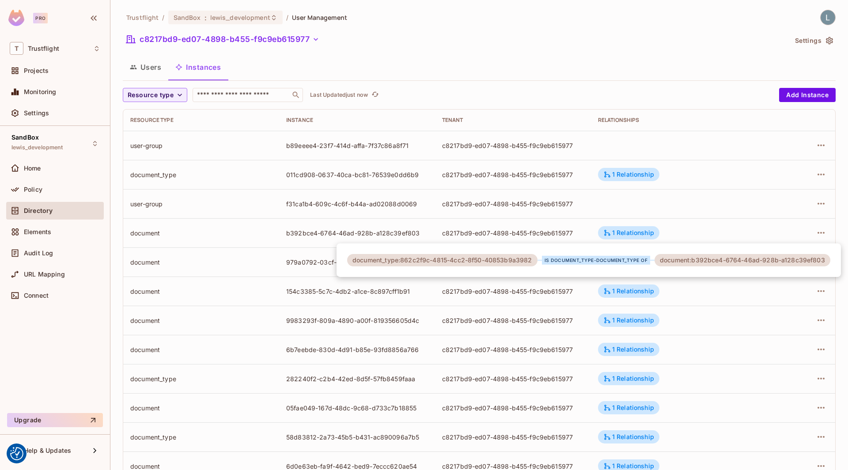
click at [555, 79] on div at bounding box center [424, 235] width 848 height 470
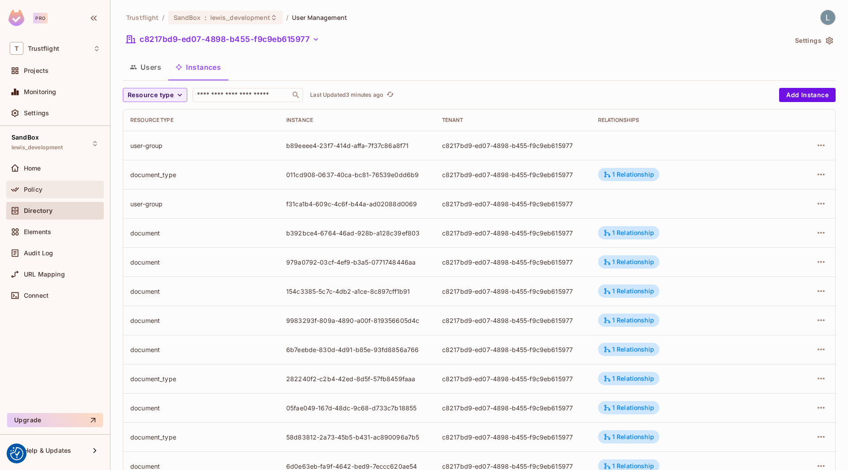
click at [46, 189] on div "Policy" at bounding box center [62, 189] width 76 height 7
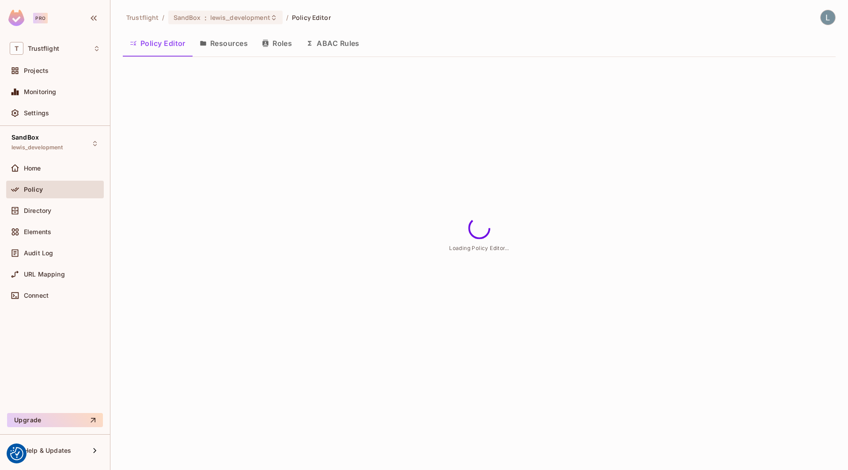
click at [336, 41] on button "ABAC Rules" at bounding box center [333, 43] width 68 height 22
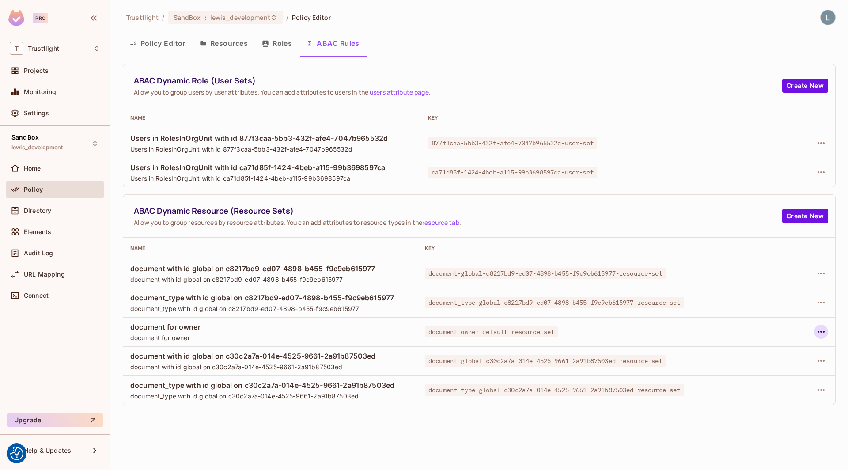
click at [820, 332] on icon "button" at bounding box center [820, 331] width 11 height 11
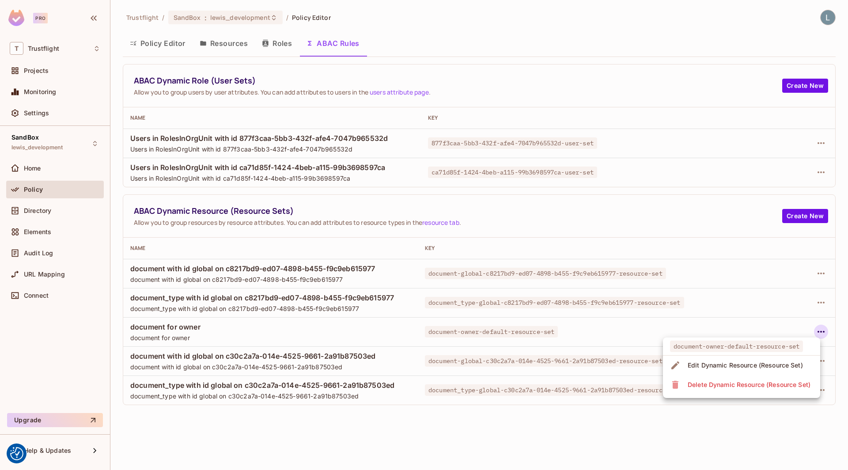
click at [734, 367] on div "Edit Dynamic Resource (Resource Set)" at bounding box center [744, 365] width 115 height 9
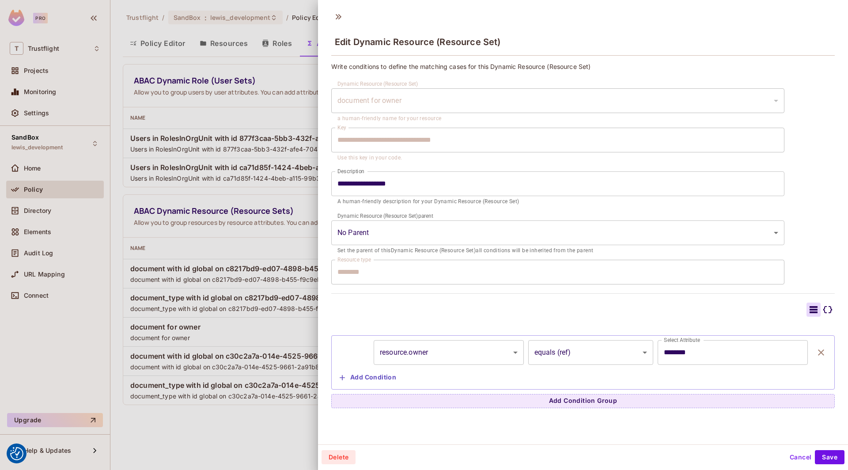
click at [267, 87] on div at bounding box center [424, 235] width 848 height 470
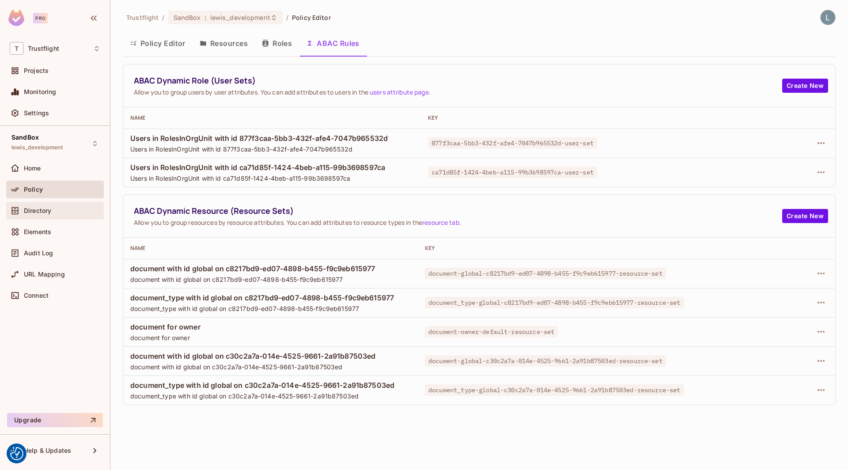
click at [58, 211] on div "Directory" at bounding box center [62, 210] width 76 height 7
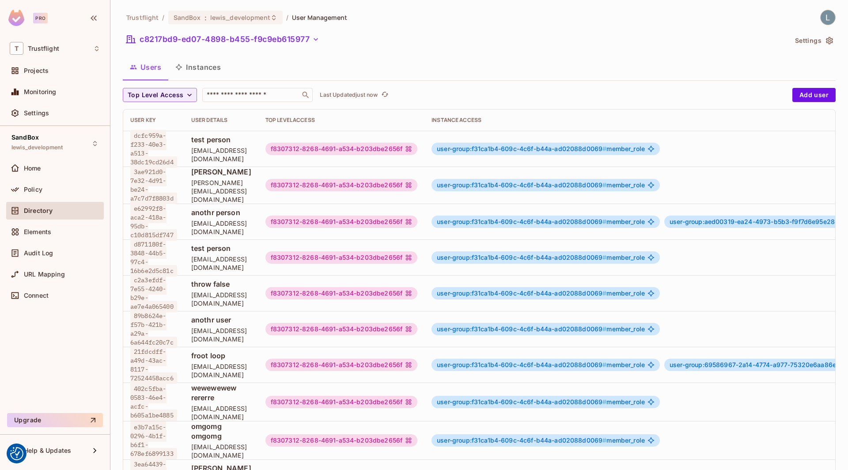
click at [207, 60] on button "Instances" at bounding box center [198, 67] width 60 height 22
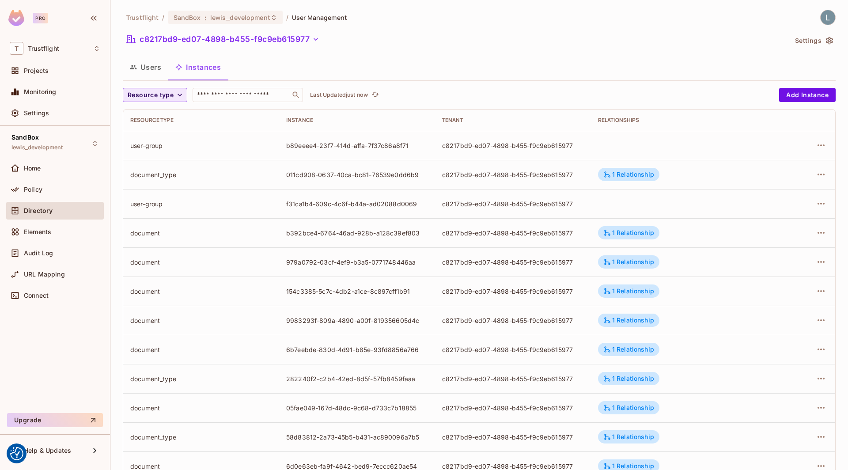
click at [172, 92] on span "Resource type" at bounding box center [151, 95] width 46 height 11
click at [155, 131] on span "document" at bounding box center [153, 134] width 46 height 8
click at [822, 146] on icon "button" at bounding box center [820, 145] width 11 height 11
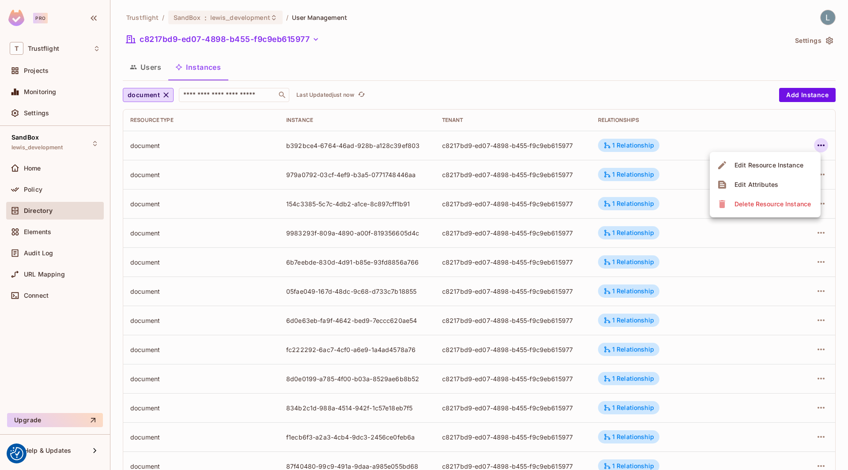
click at [755, 185] on div "Edit Attributes" at bounding box center [756, 184] width 44 height 9
